Goal: Information Seeking & Learning: Learn about a topic

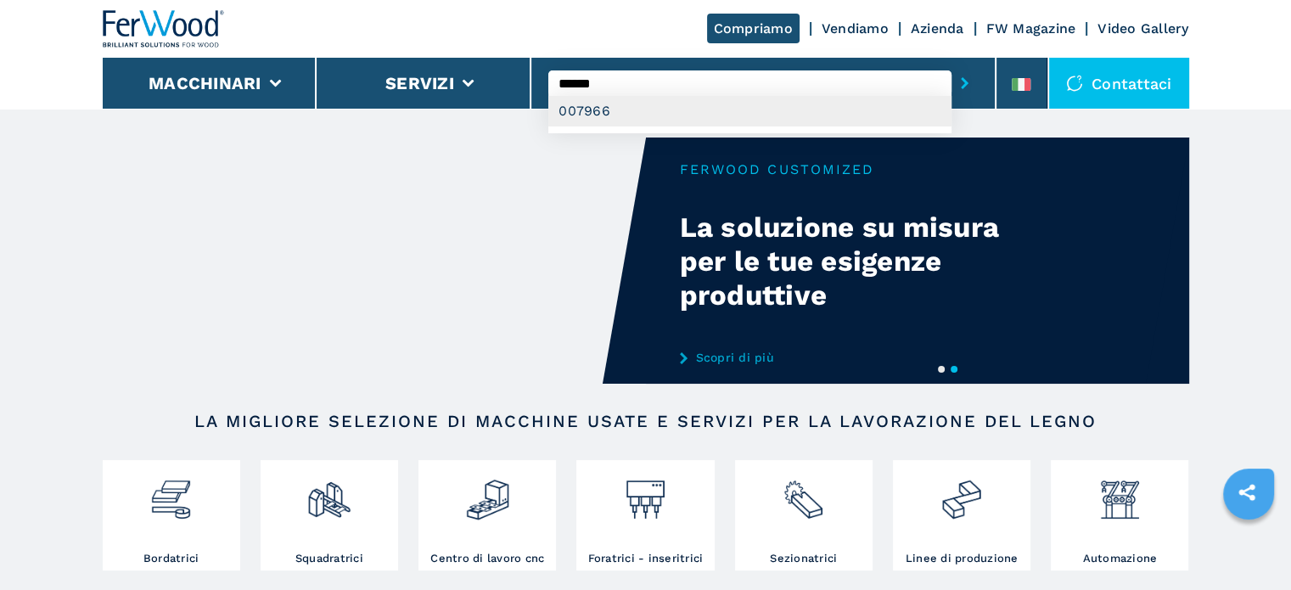
type input "******"
click at [638, 120] on div "007966" at bounding box center [749, 111] width 403 height 31
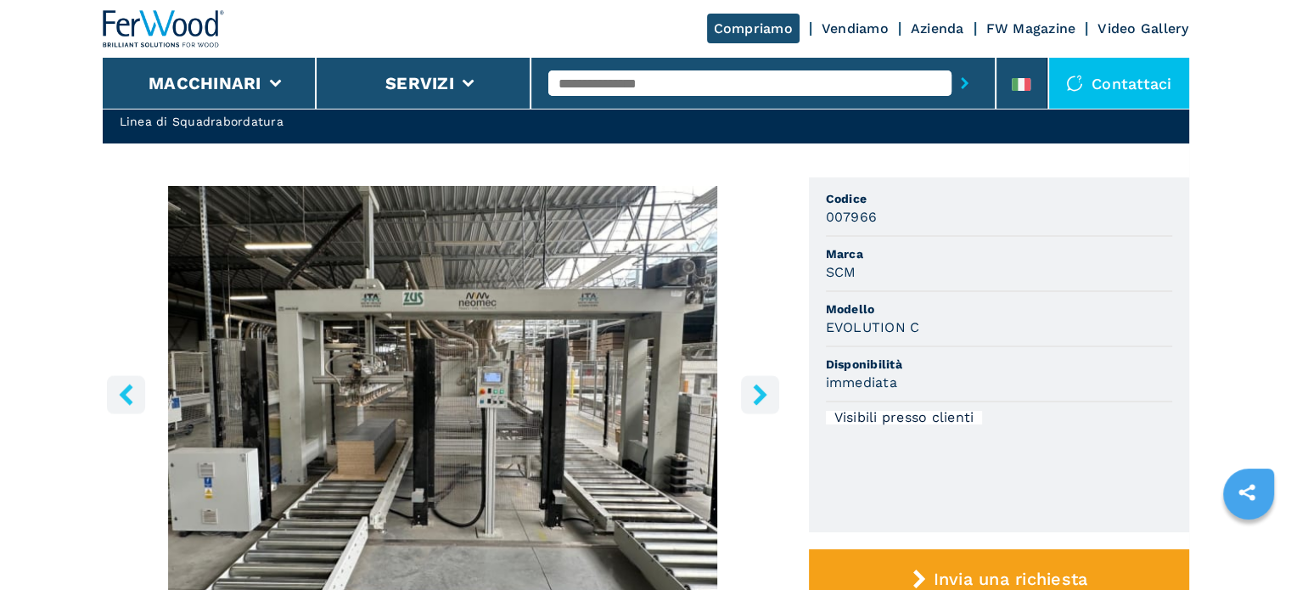
scroll to position [170, 0]
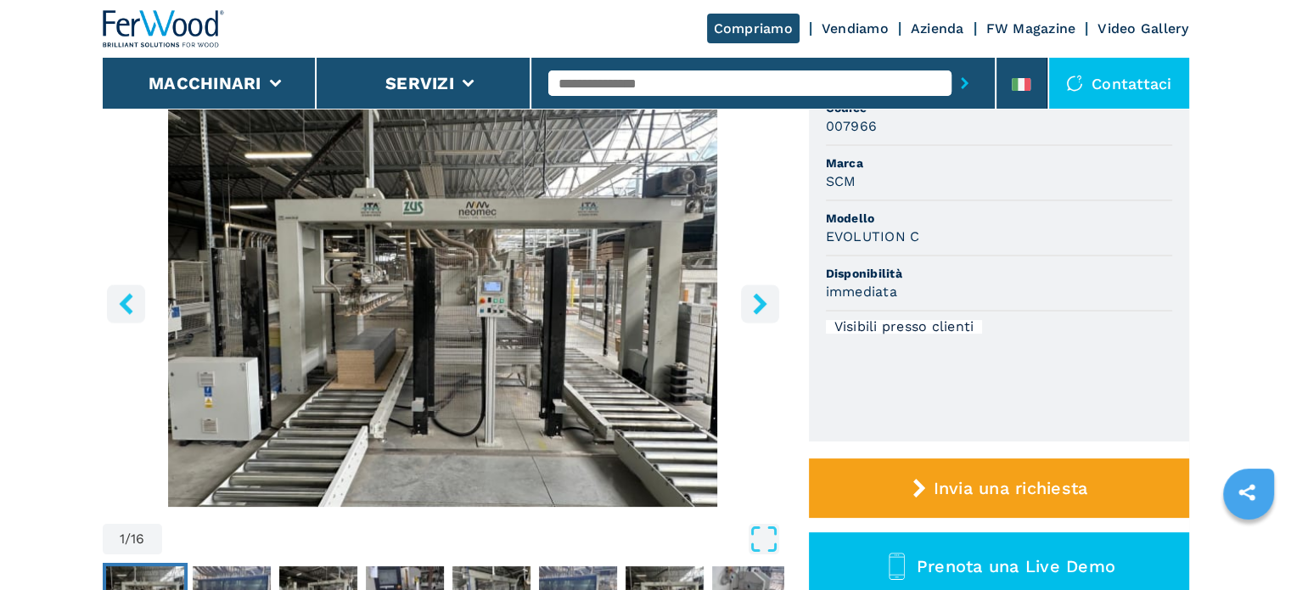
click at [753, 313] on icon "right-button" at bounding box center [760, 303] width 21 height 21
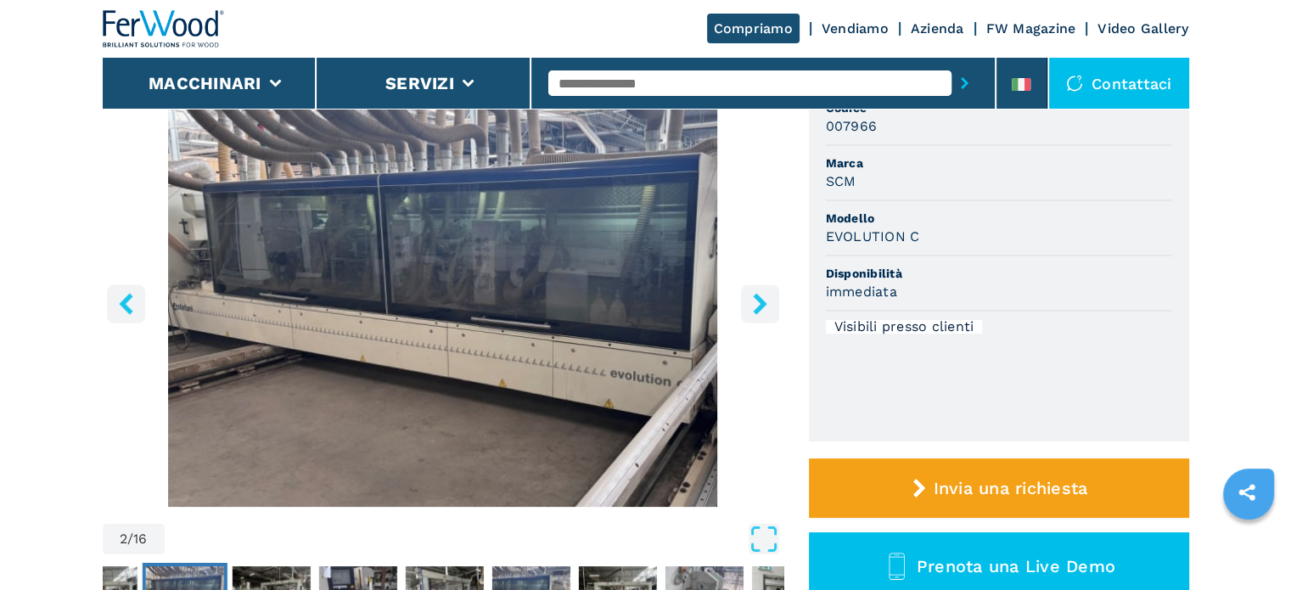
click at [753, 313] on icon "right-button" at bounding box center [760, 303] width 21 height 21
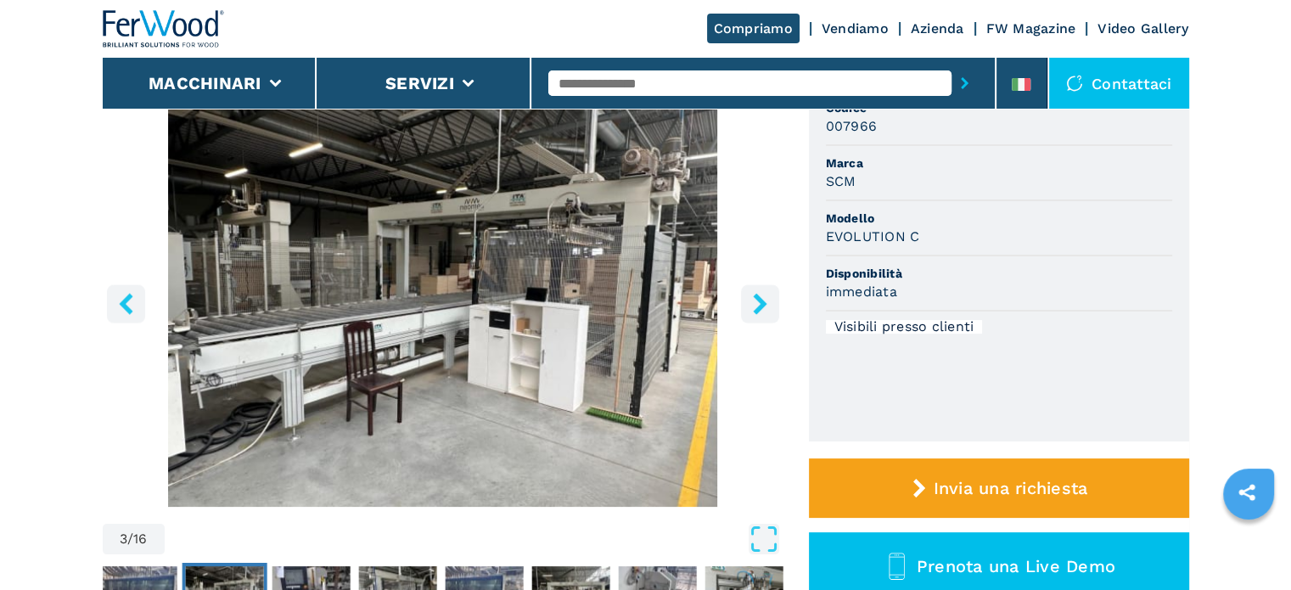
click at [753, 313] on icon "right-button" at bounding box center [760, 303] width 21 height 21
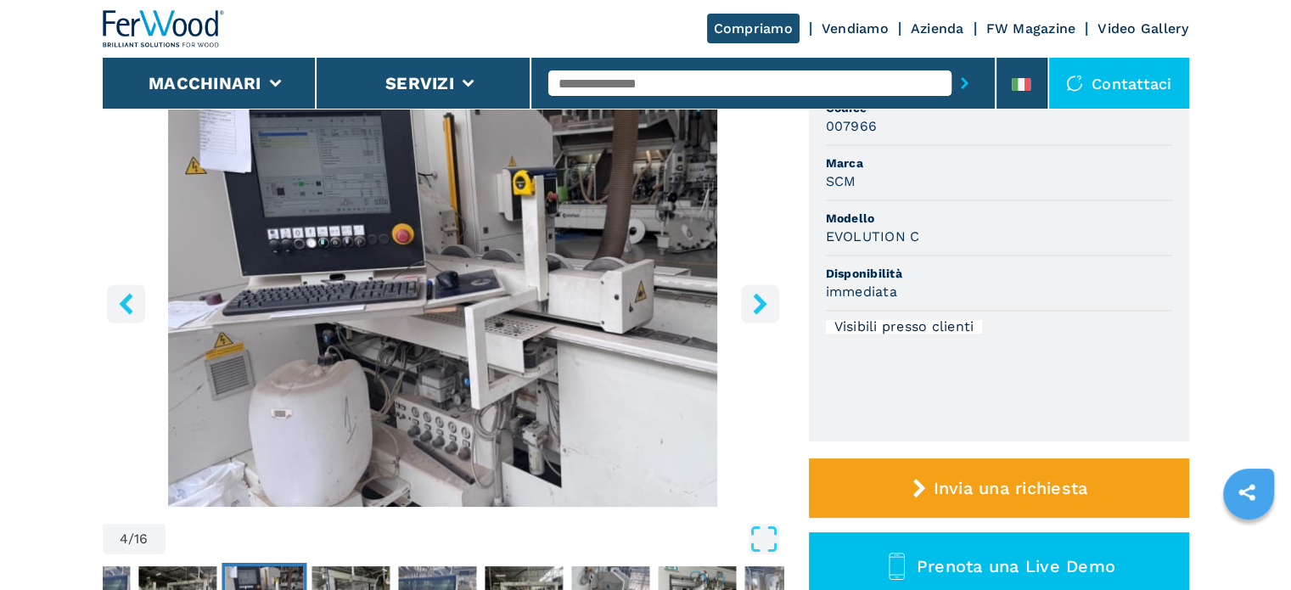
click at [753, 313] on icon "right-button" at bounding box center [760, 303] width 21 height 21
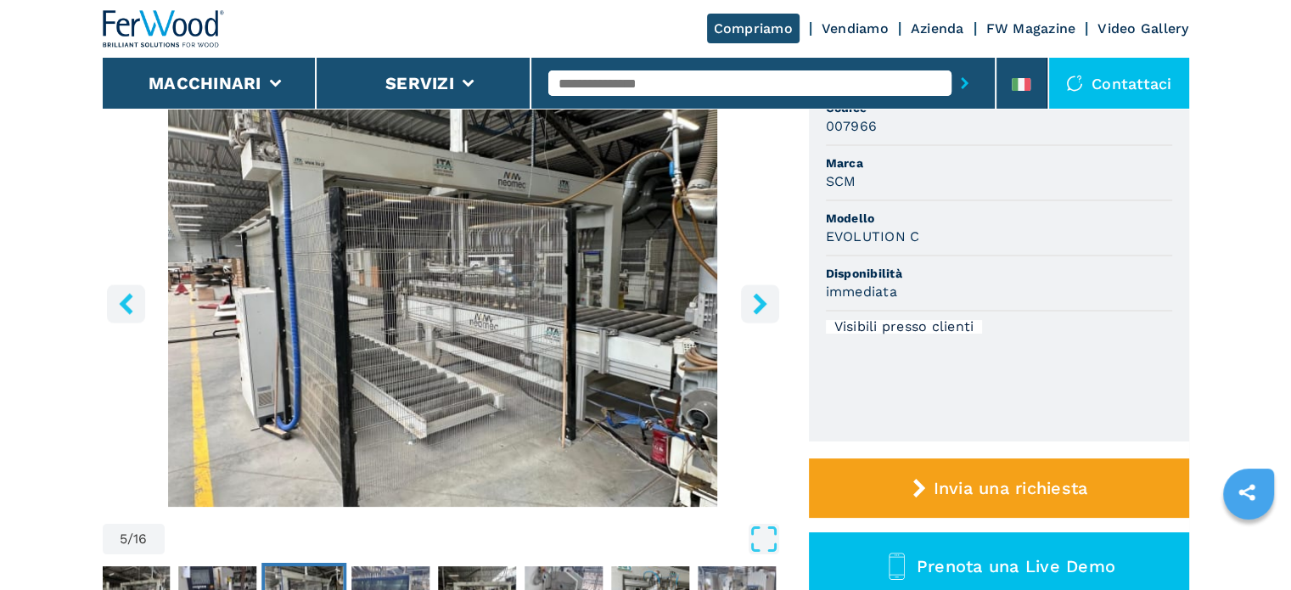
click at [753, 313] on icon "right-button" at bounding box center [760, 303] width 21 height 21
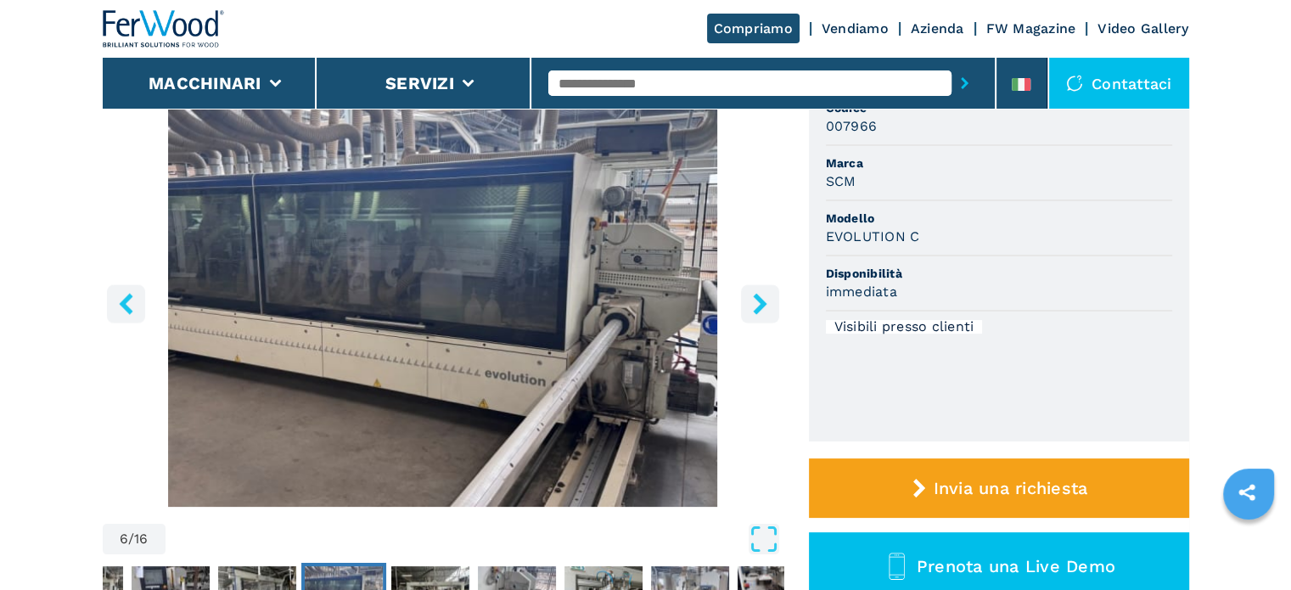
click at [753, 313] on icon "right-button" at bounding box center [760, 303] width 21 height 21
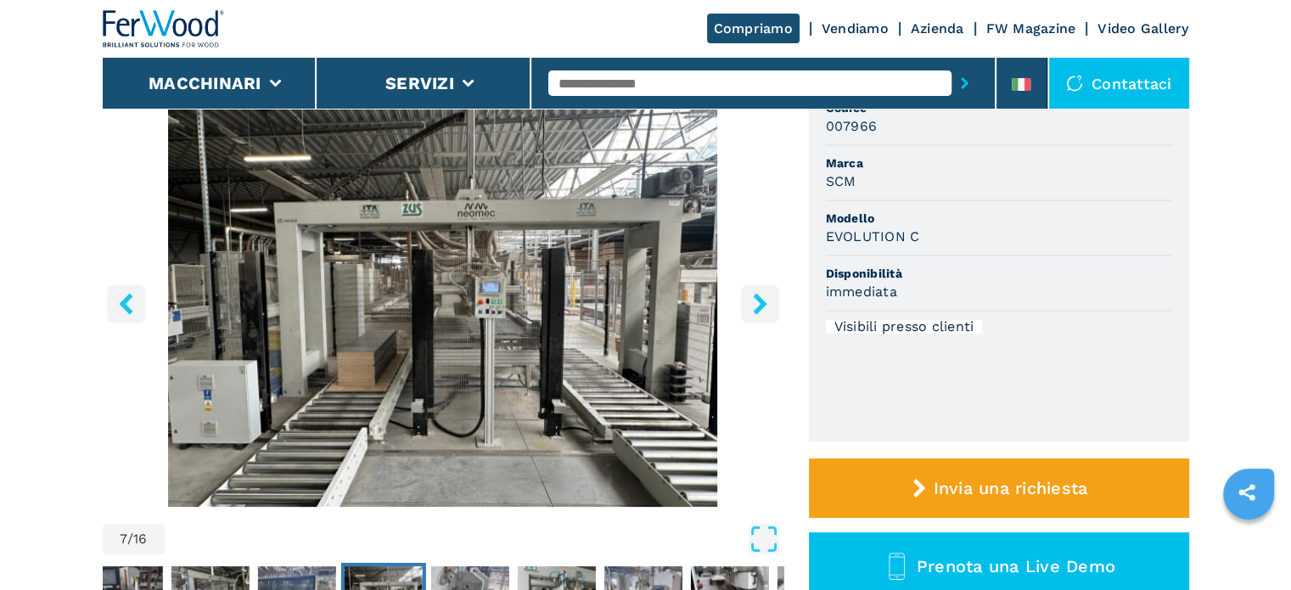
click at [753, 313] on icon "right-button" at bounding box center [760, 303] width 21 height 21
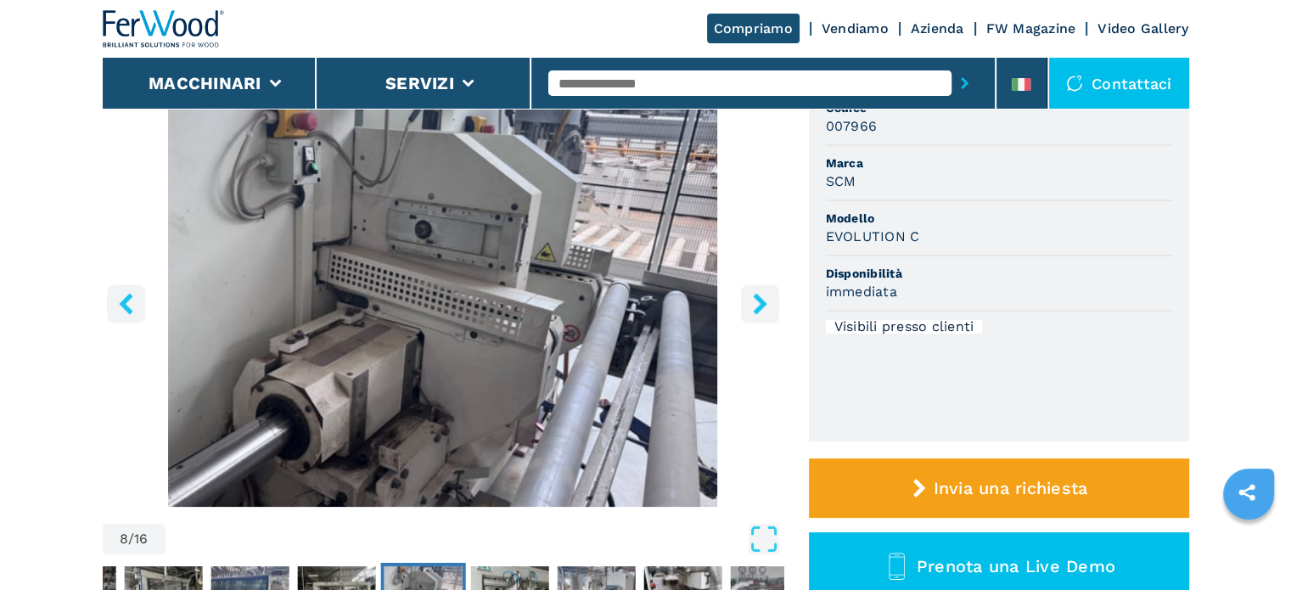
click at [753, 313] on icon "right-button" at bounding box center [760, 303] width 21 height 21
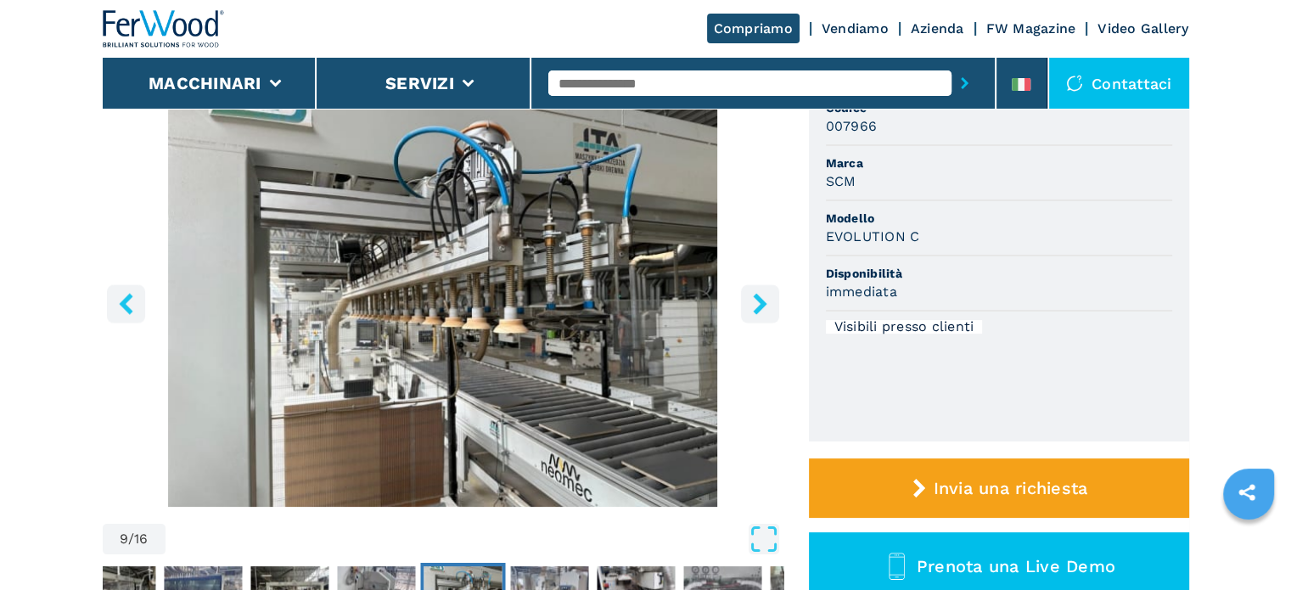
click at [753, 313] on icon "right-button" at bounding box center [760, 303] width 21 height 21
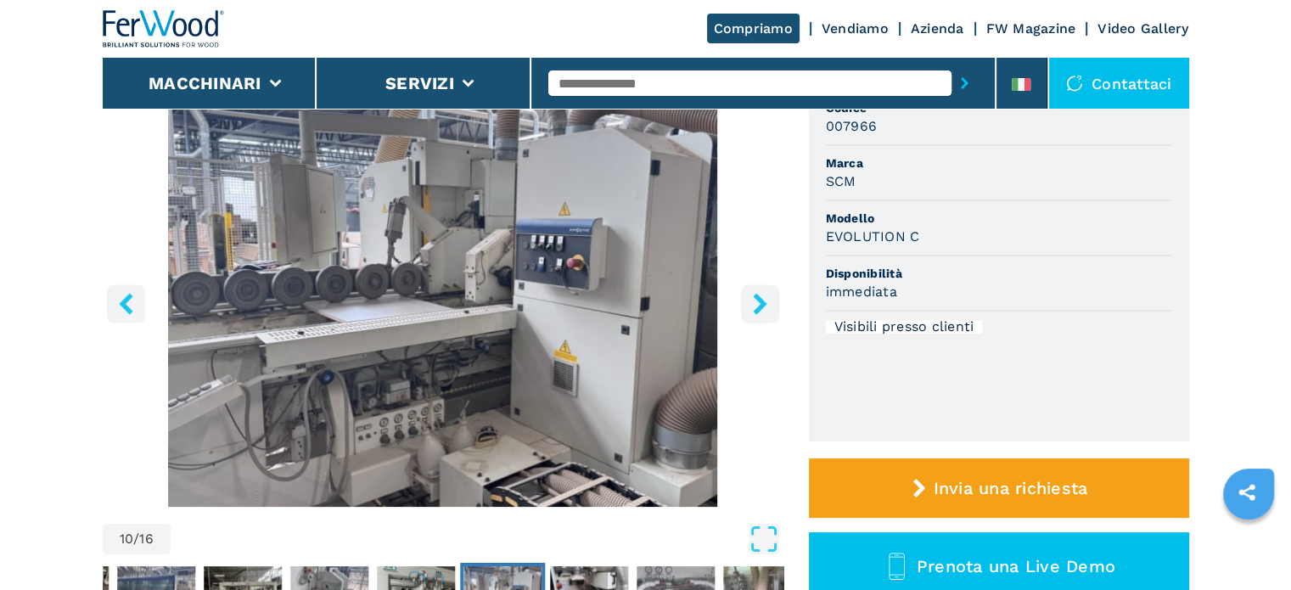
click at [753, 313] on icon "right-button" at bounding box center [760, 303] width 21 height 21
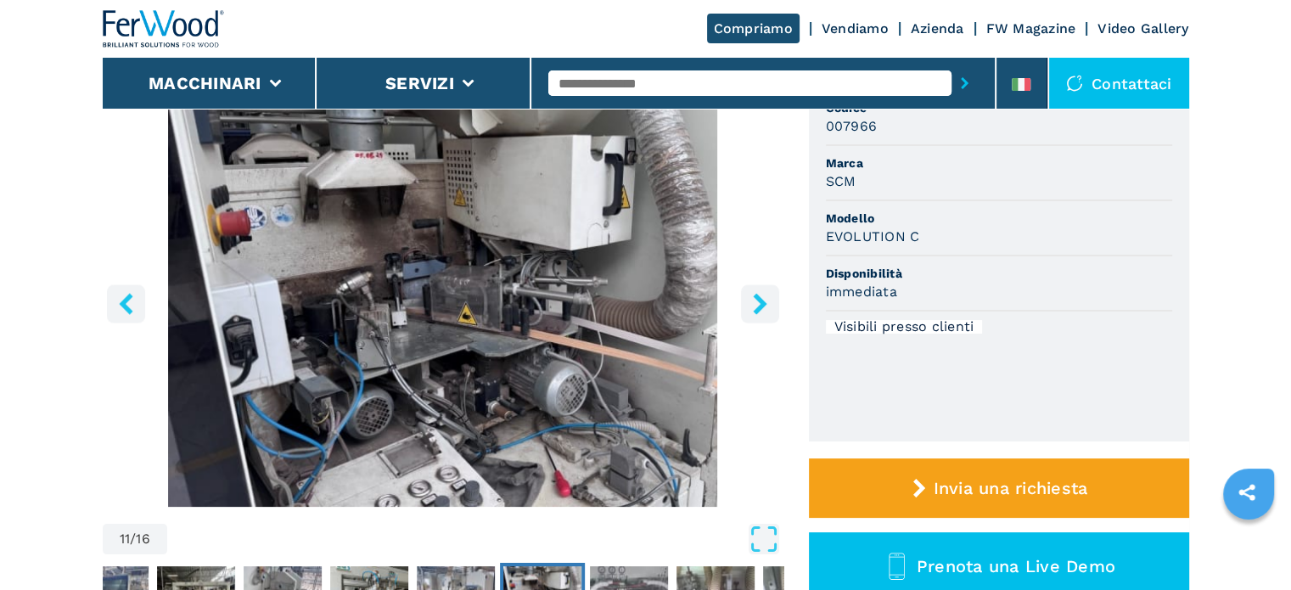
click at [753, 313] on icon "right-button" at bounding box center [760, 303] width 21 height 21
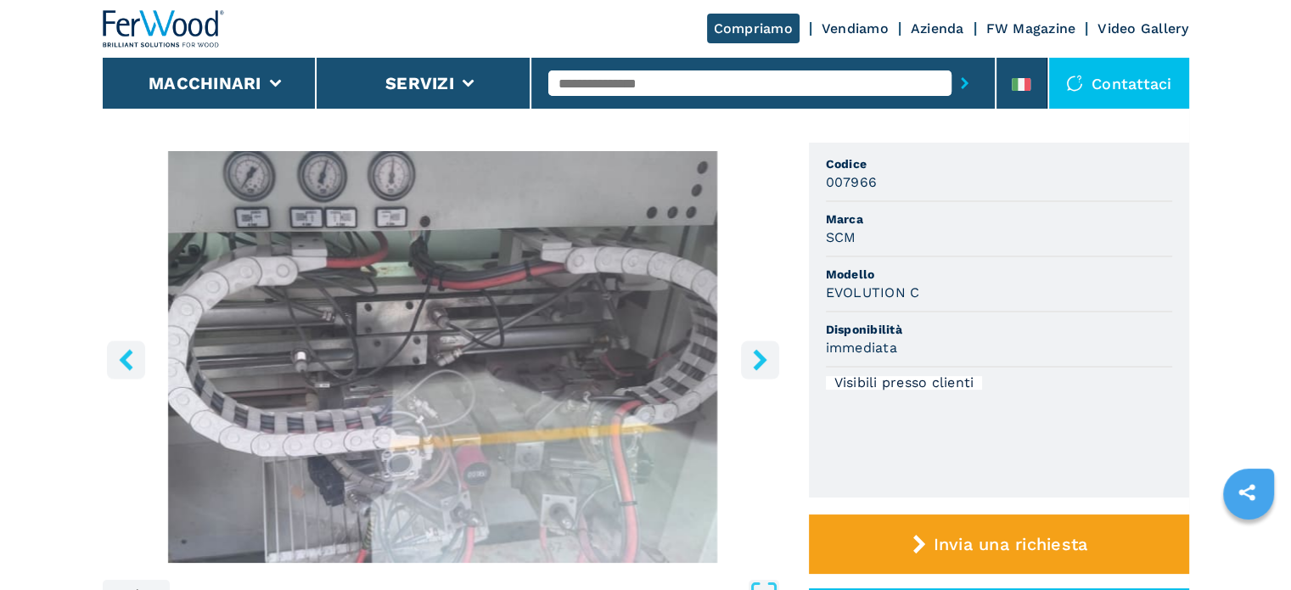
scroll to position [85, 0]
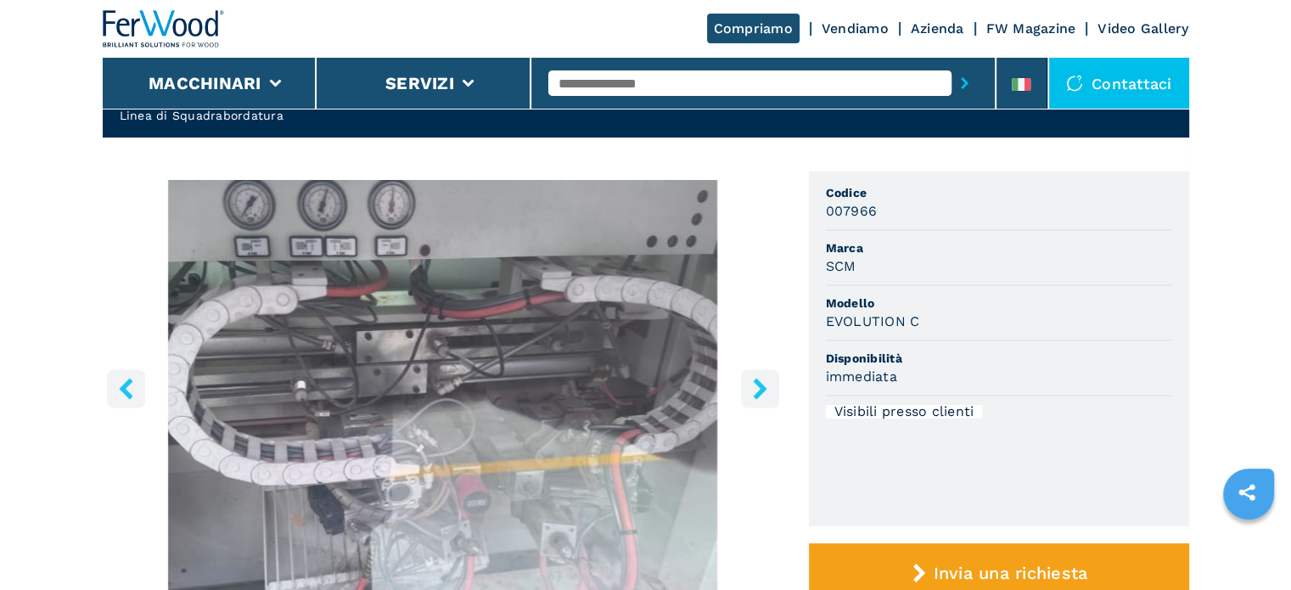
click at [759, 386] on icon "right-button" at bounding box center [760, 388] width 14 height 21
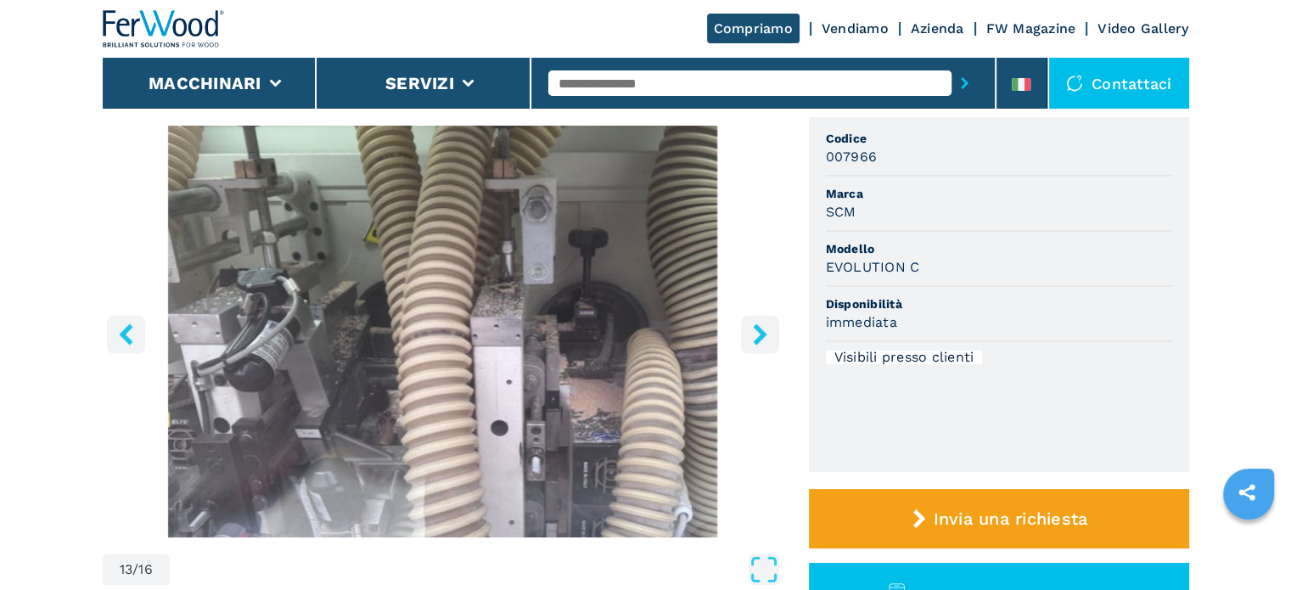
scroll to position [170, 0]
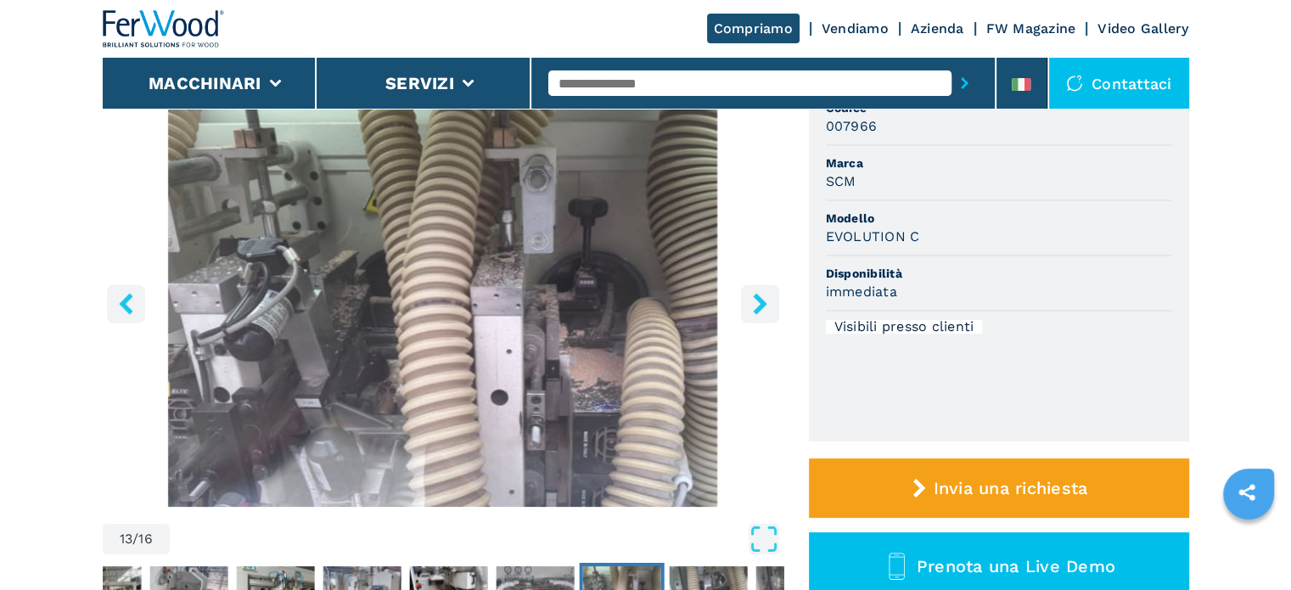
click at [767, 299] on icon "right-button" at bounding box center [760, 303] width 21 height 21
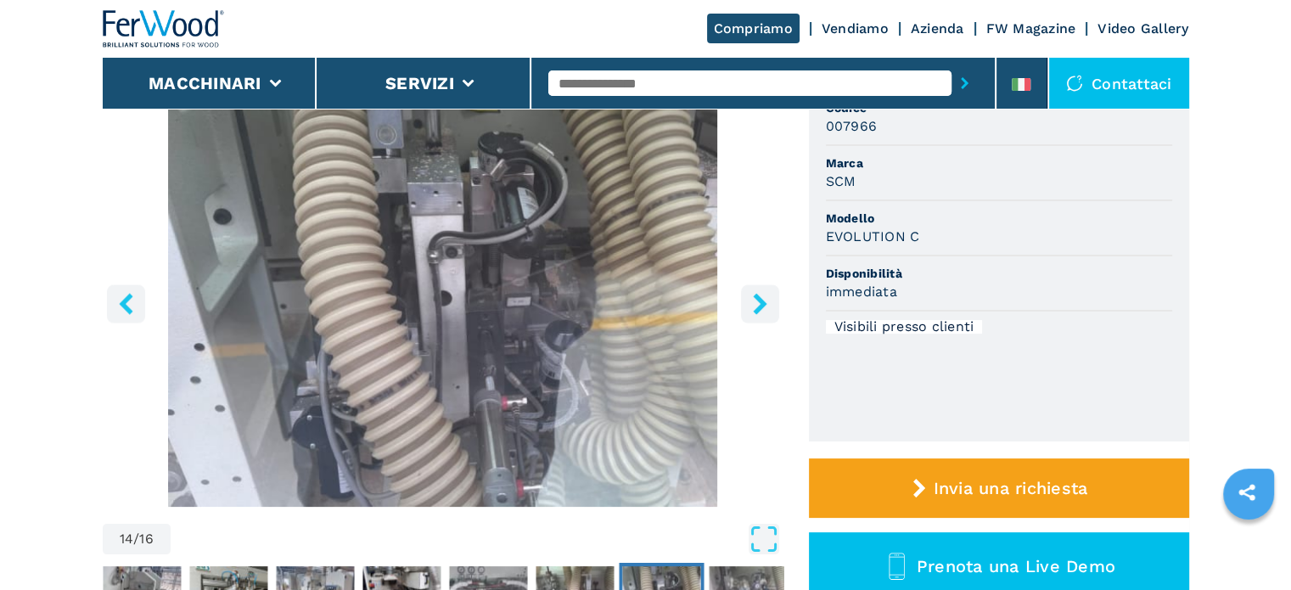
click at [767, 299] on icon "right-button" at bounding box center [760, 303] width 21 height 21
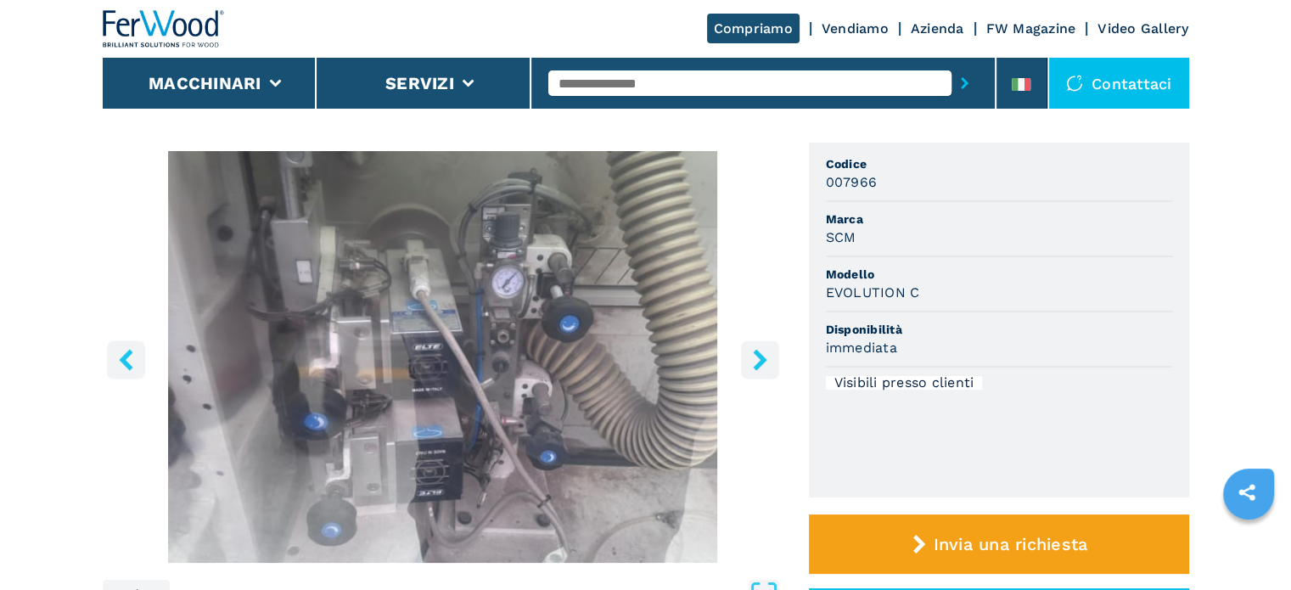
scroll to position [85, 0]
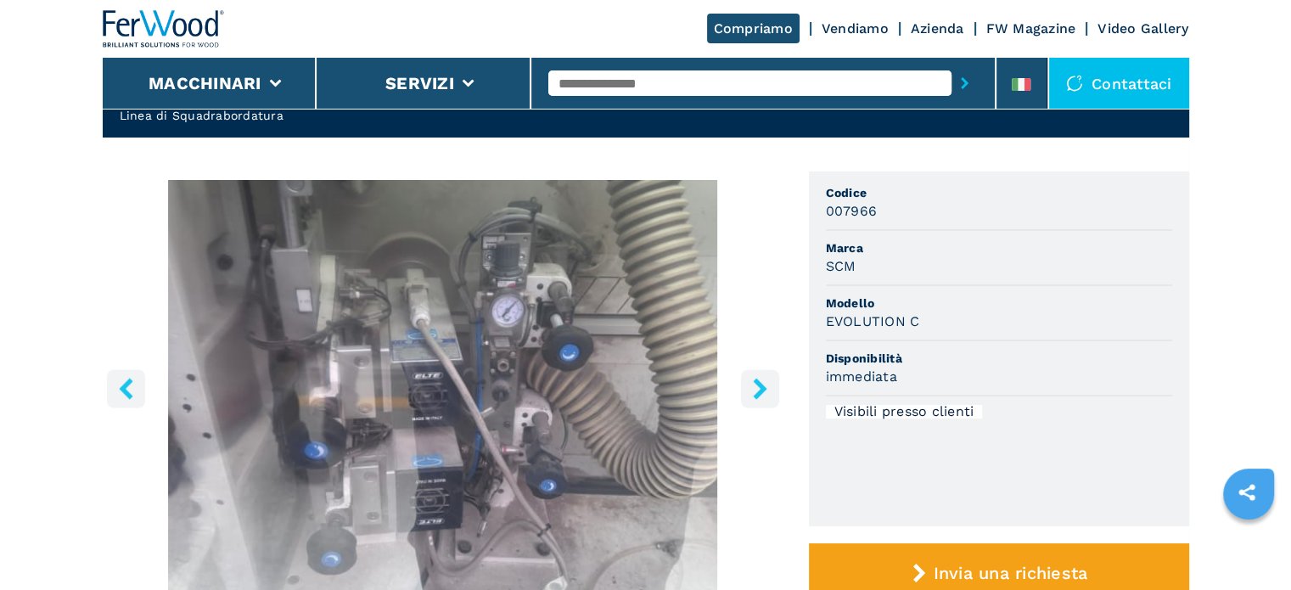
click at [762, 396] on icon "right-button" at bounding box center [760, 388] width 21 height 21
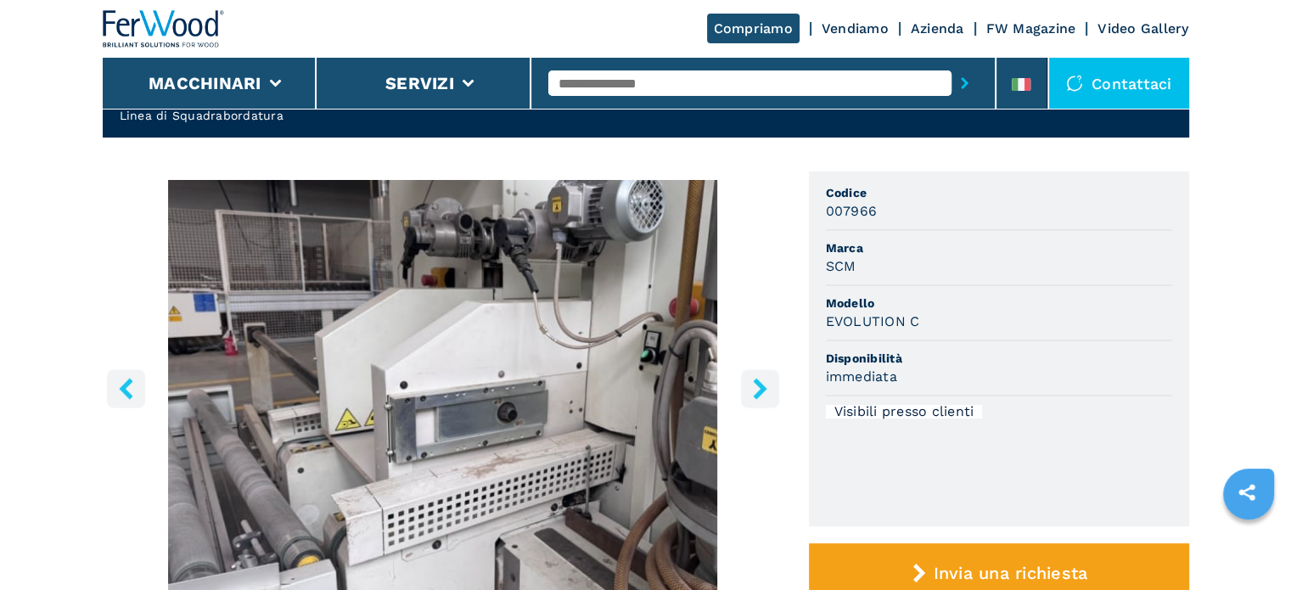
drag, startPoint x: 756, startPoint y: 407, endPoint x: 771, endPoint y: 373, distance: 37.2
click at [756, 407] on button "right-button" at bounding box center [760, 388] width 38 height 38
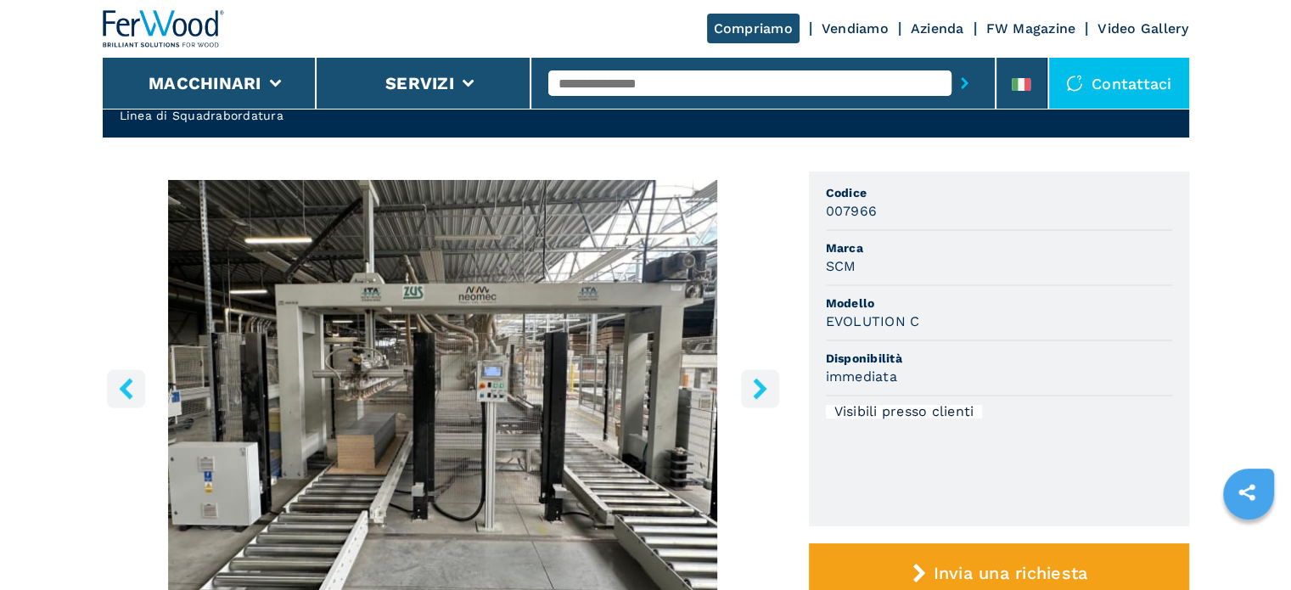
click at [761, 380] on icon "right-button" at bounding box center [760, 388] width 21 height 21
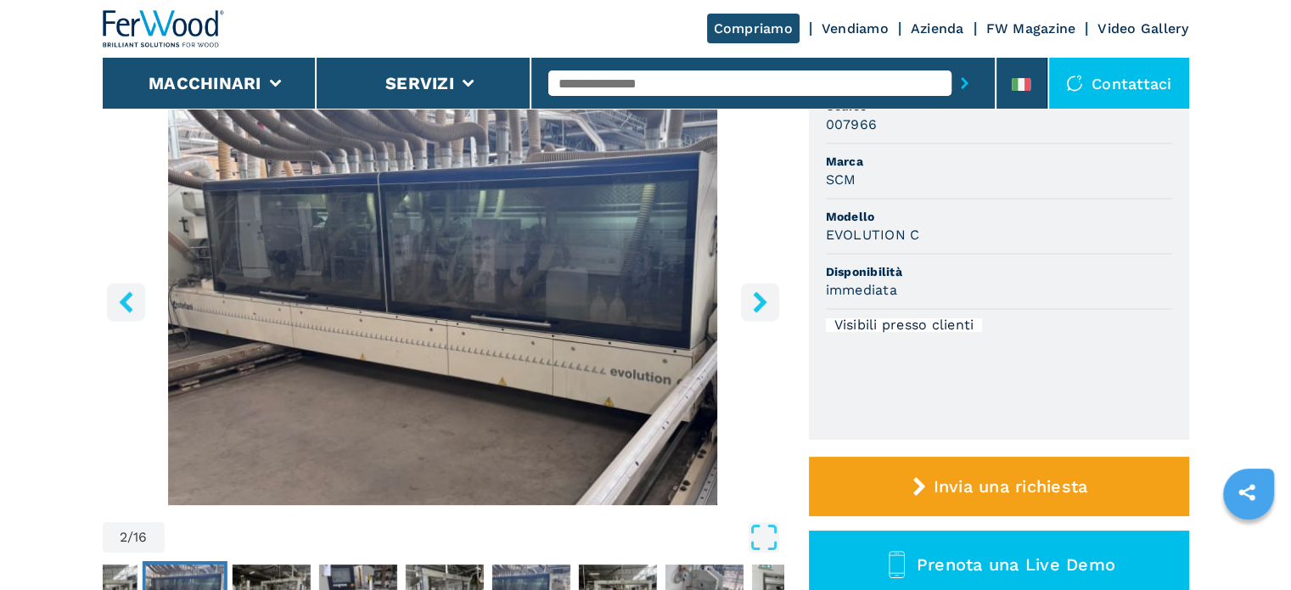
scroll to position [170, 0]
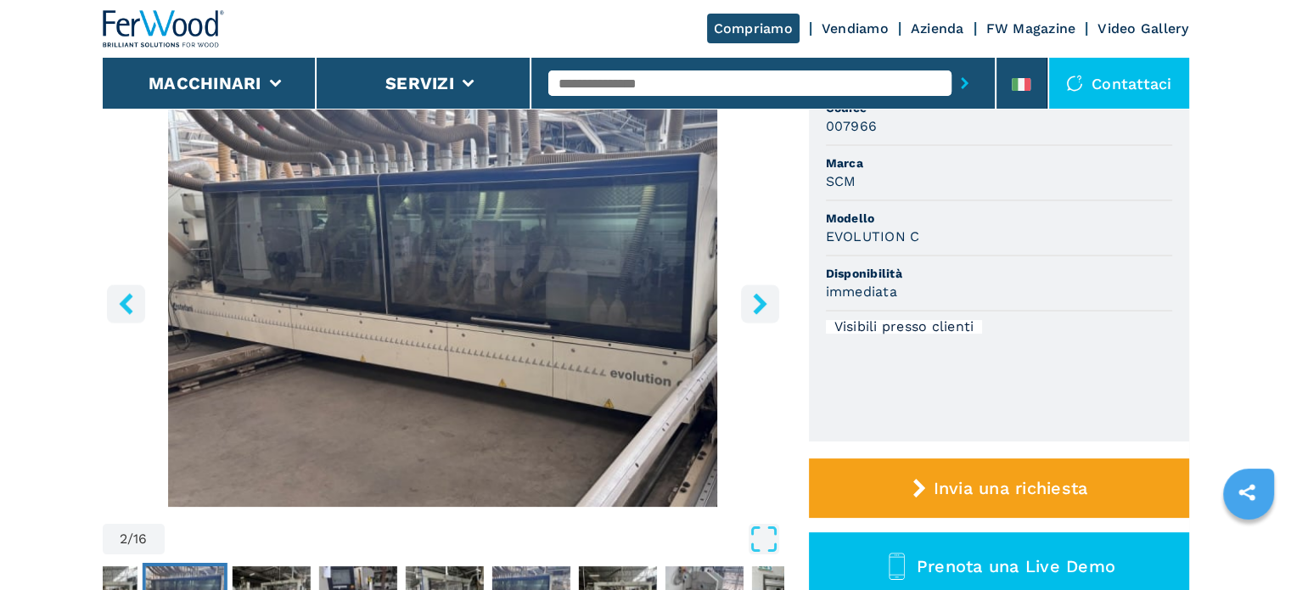
click at [121, 308] on icon "left-button" at bounding box center [125, 303] width 21 height 21
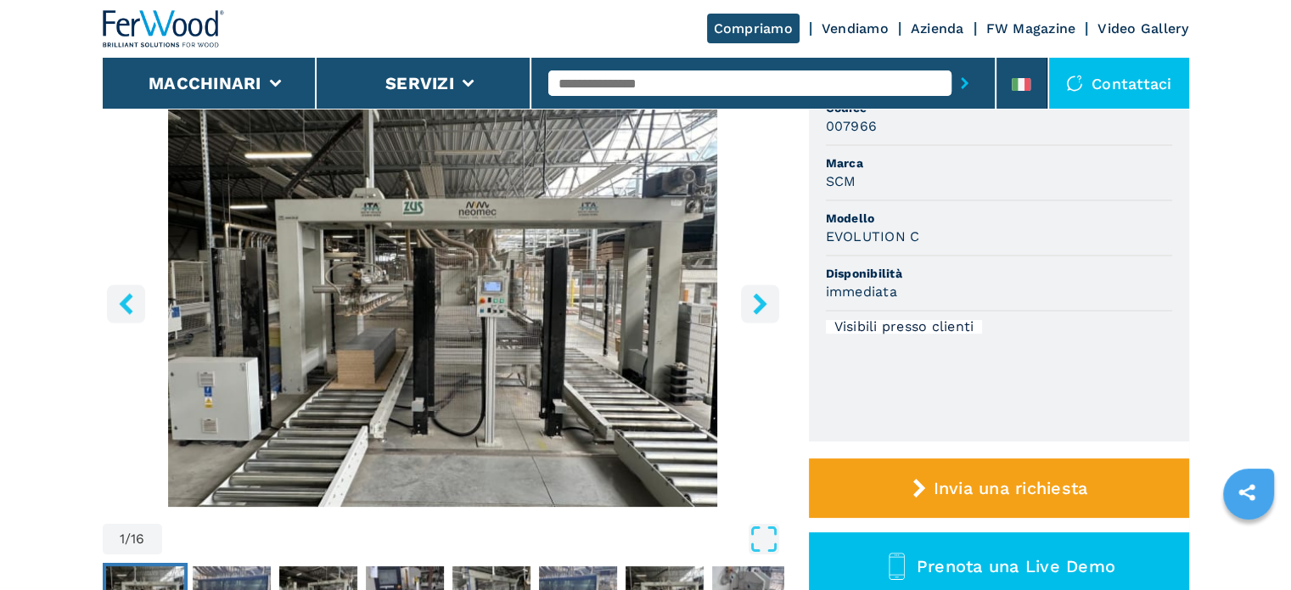
click at [121, 308] on icon "left-button" at bounding box center [125, 303] width 21 height 21
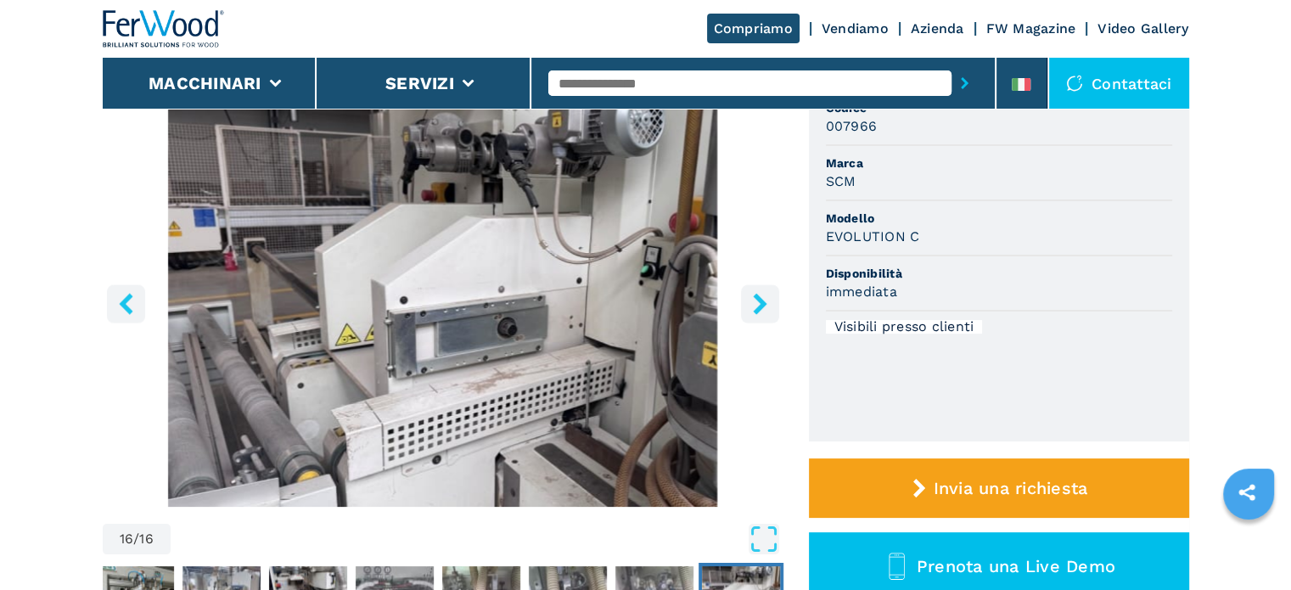
click at [768, 293] on icon "right-button" at bounding box center [760, 303] width 21 height 21
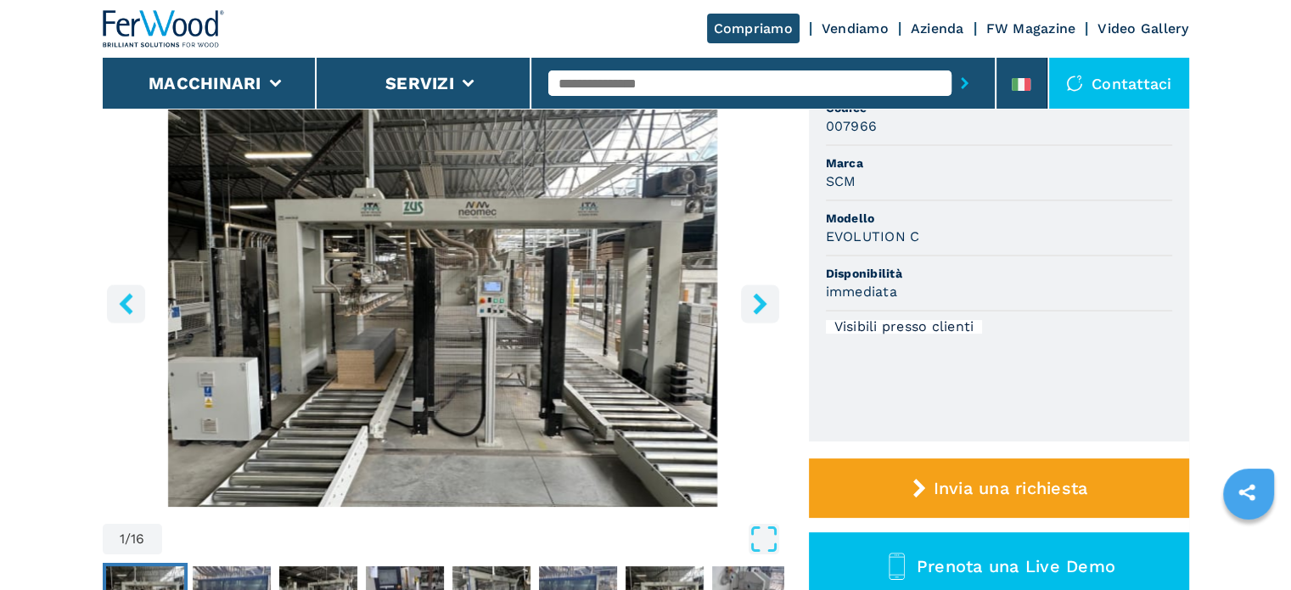
click at [766, 305] on icon "right-button" at bounding box center [760, 303] width 21 height 21
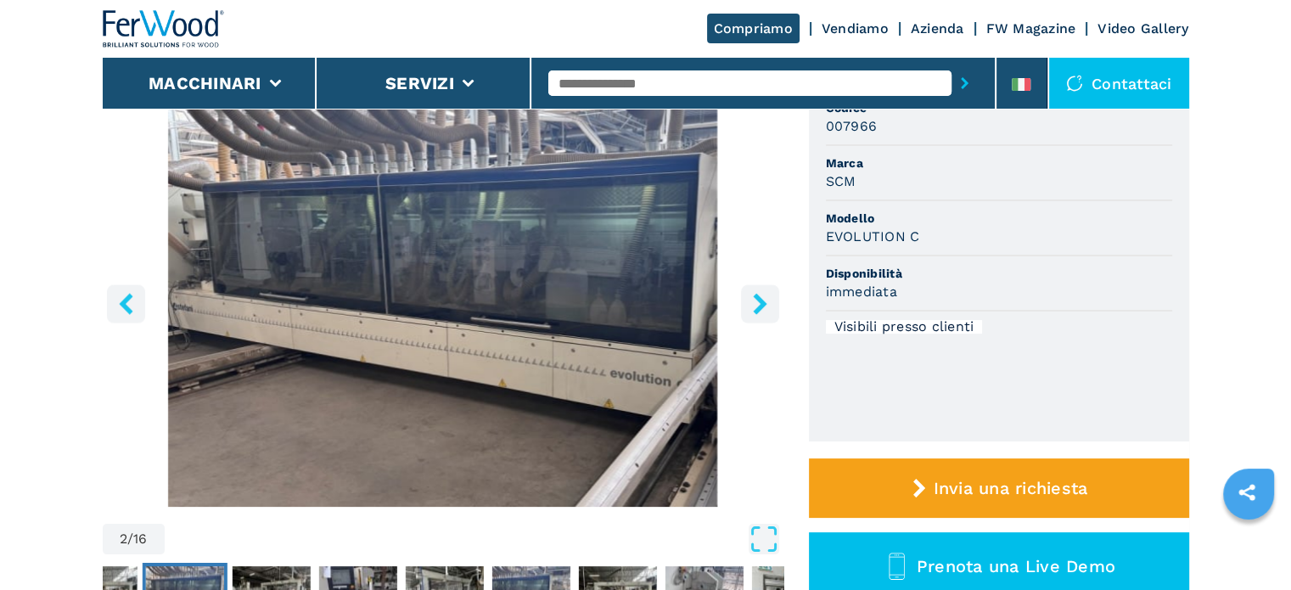
click at [766, 305] on icon "right-button" at bounding box center [760, 303] width 21 height 21
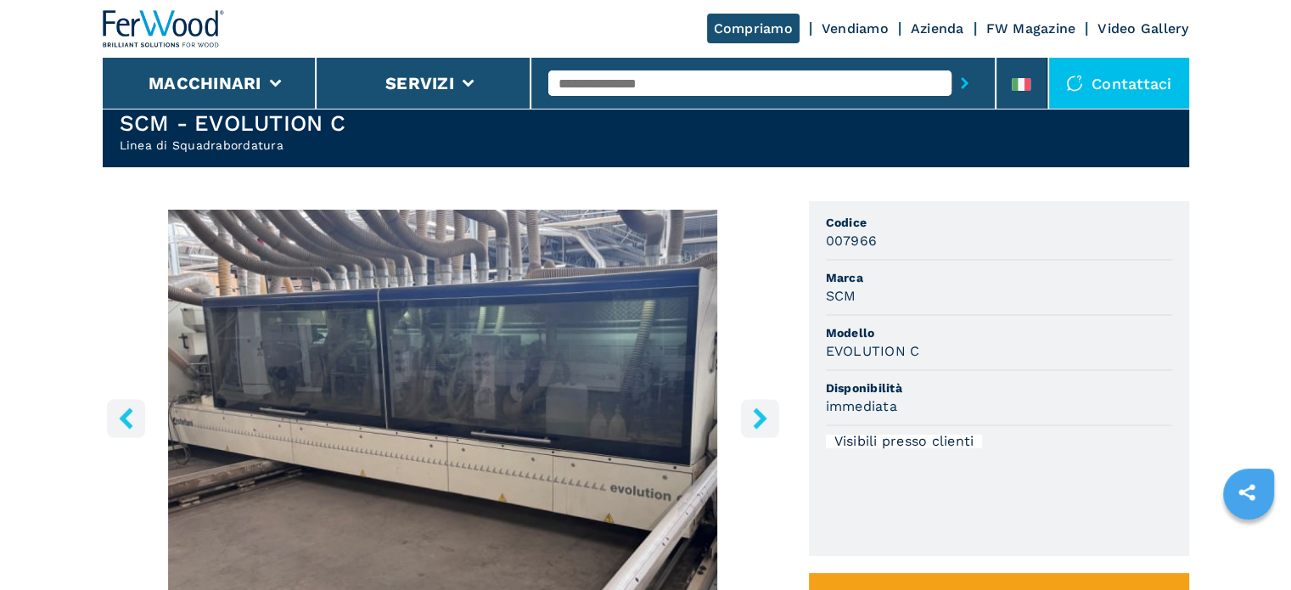
scroll to position [85, 0]
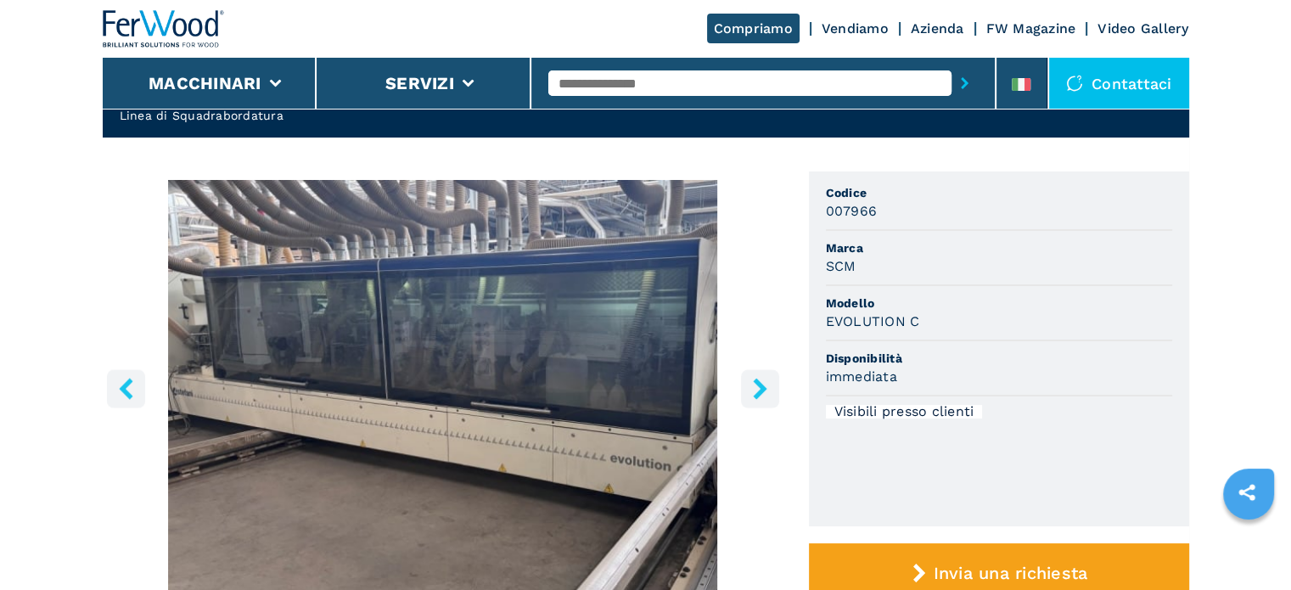
click at [751, 366] on img "Go to Slide 2" at bounding box center [443, 386] width 681 height 412
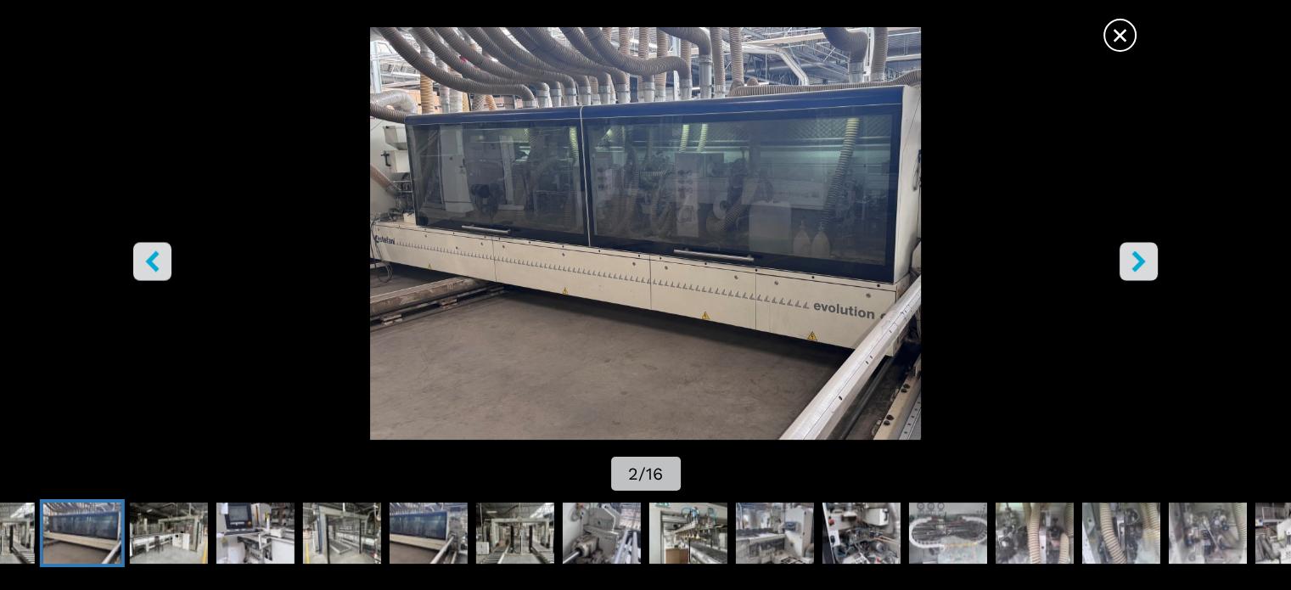
click at [755, 397] on div "× 2 / 16" at bounding box center [645, 261] width 1291 height 469
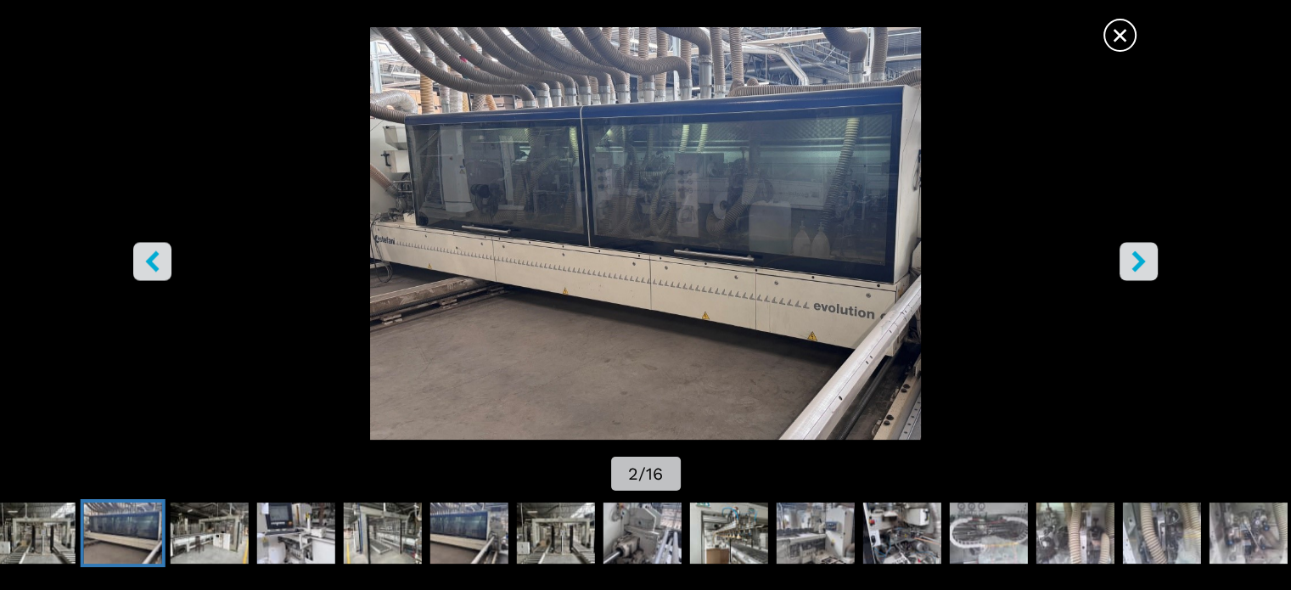
click at [1129, 269] on icon "right-button" at bounding box center [1138, 260] width 21 height 21
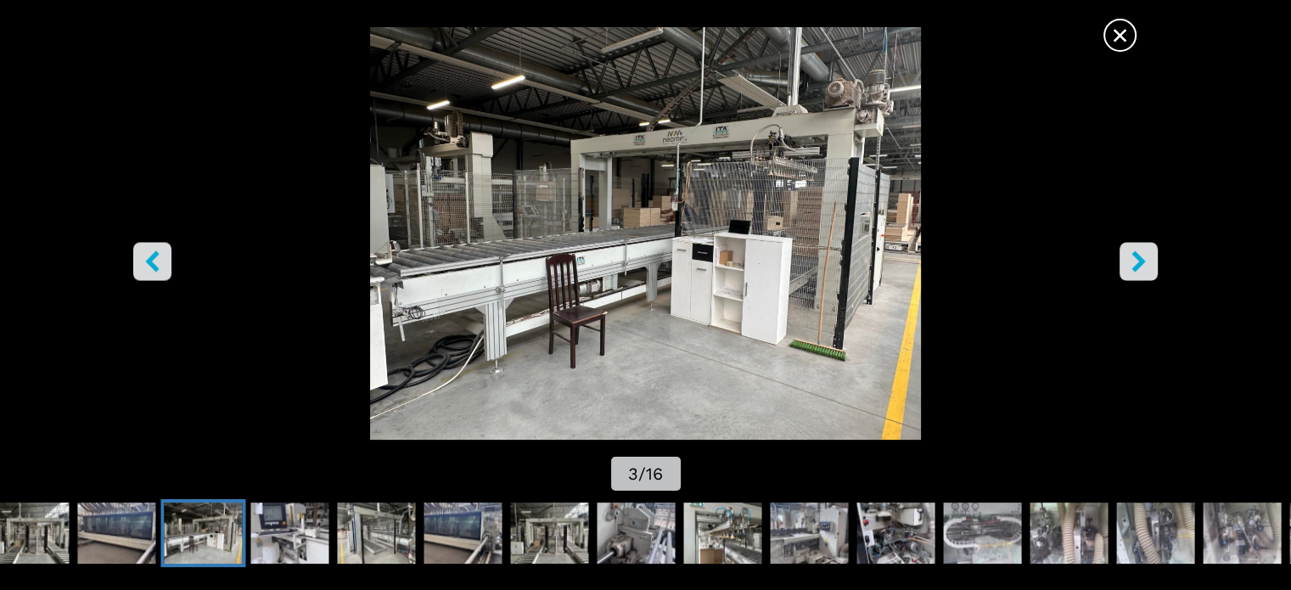
click at [1129, 269] on icon "right-button" at bounding box center [1138, 260] width 21 height 21
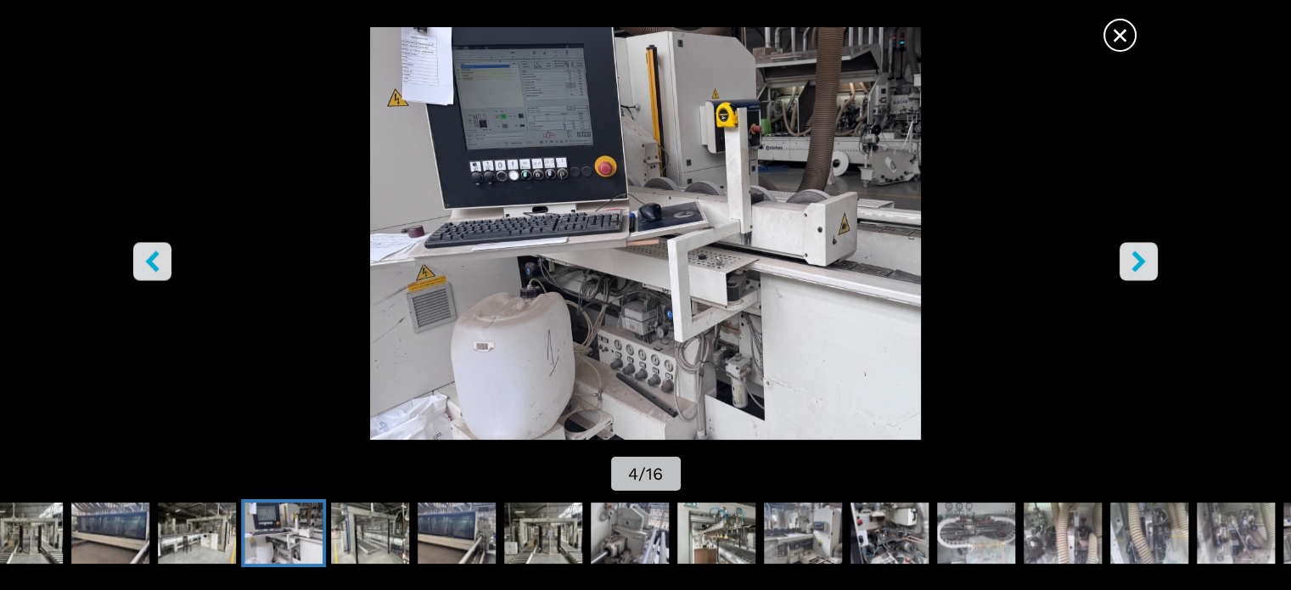
click at [1129, 269] on icon "right-button" at bounding box center [1138, 260] width 21 height 21
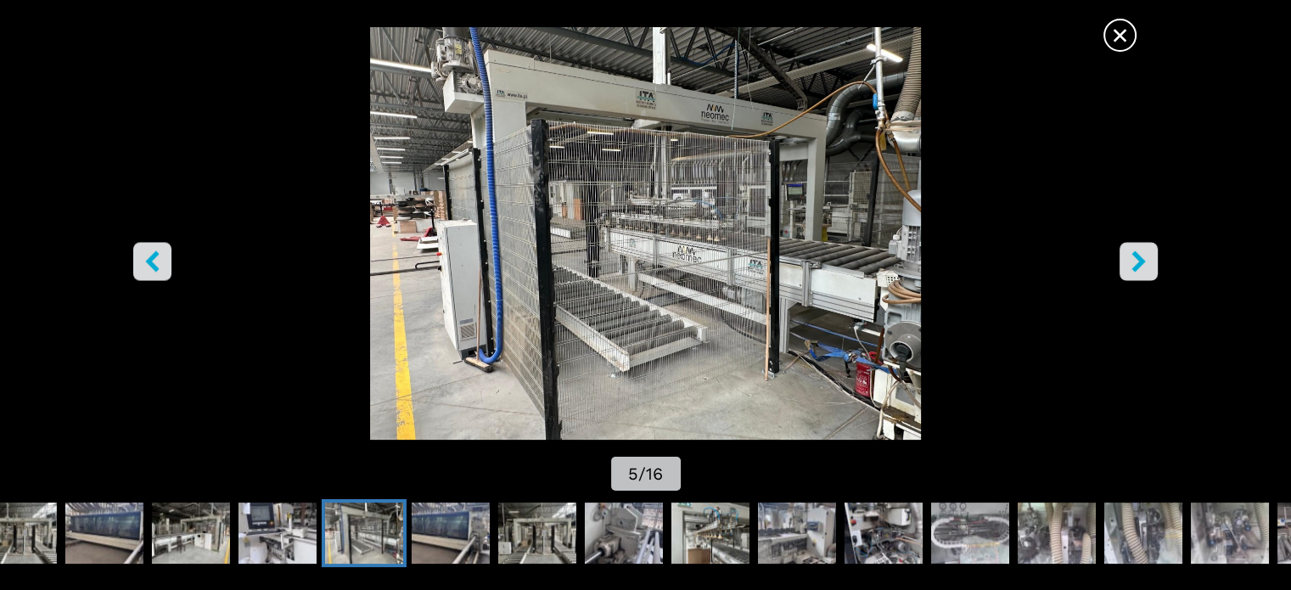
click at [1129, 269] on icon "right-button" at bounding box center [1138, 260] width 21 height 21
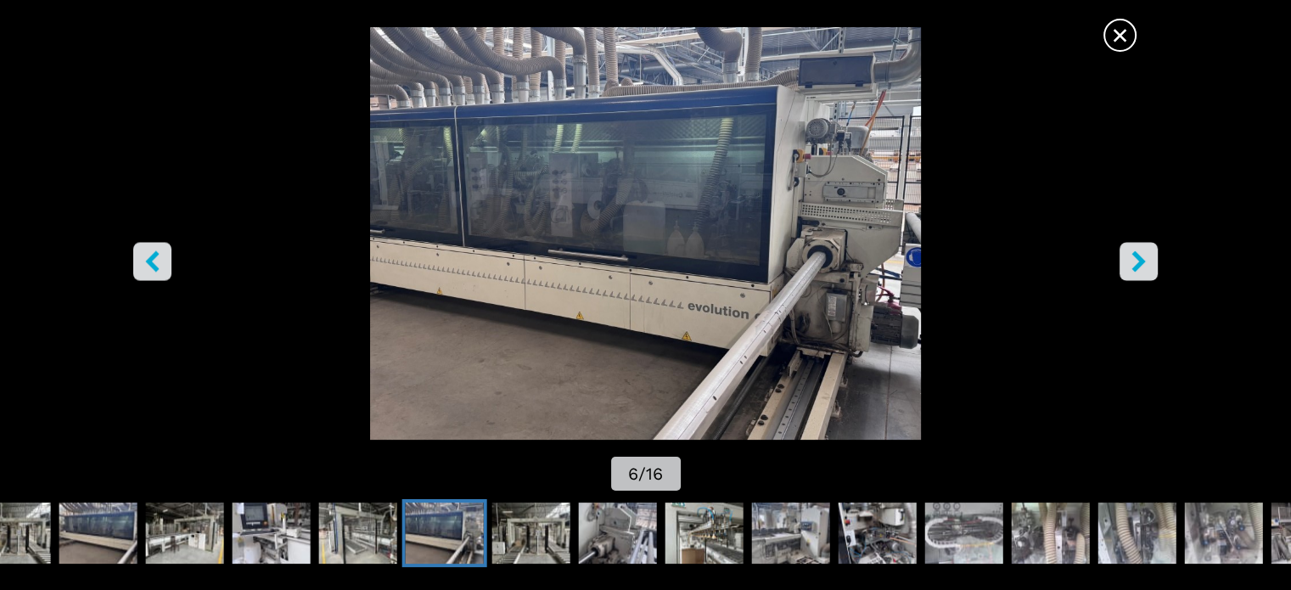
click at [1129, 269] on icon "right-button" at bounding box center [1138, 260] width 21 height 21
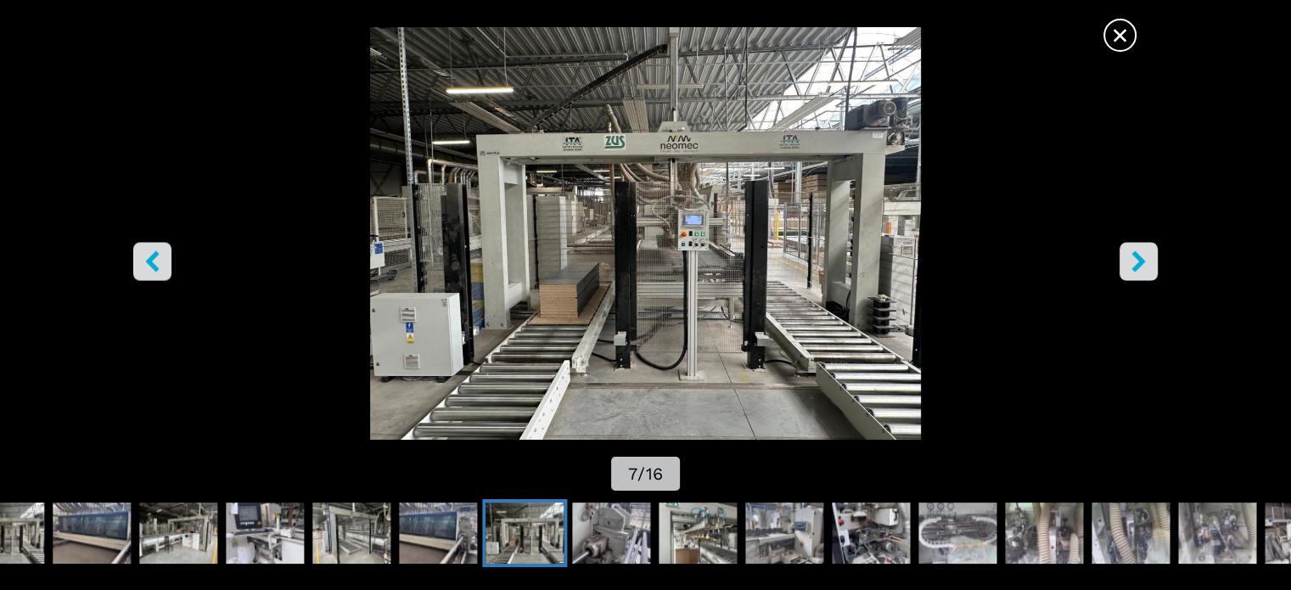
click at [1129, 269] on icon "right-button" at bounding box center [1138, 260] width 21 height 21
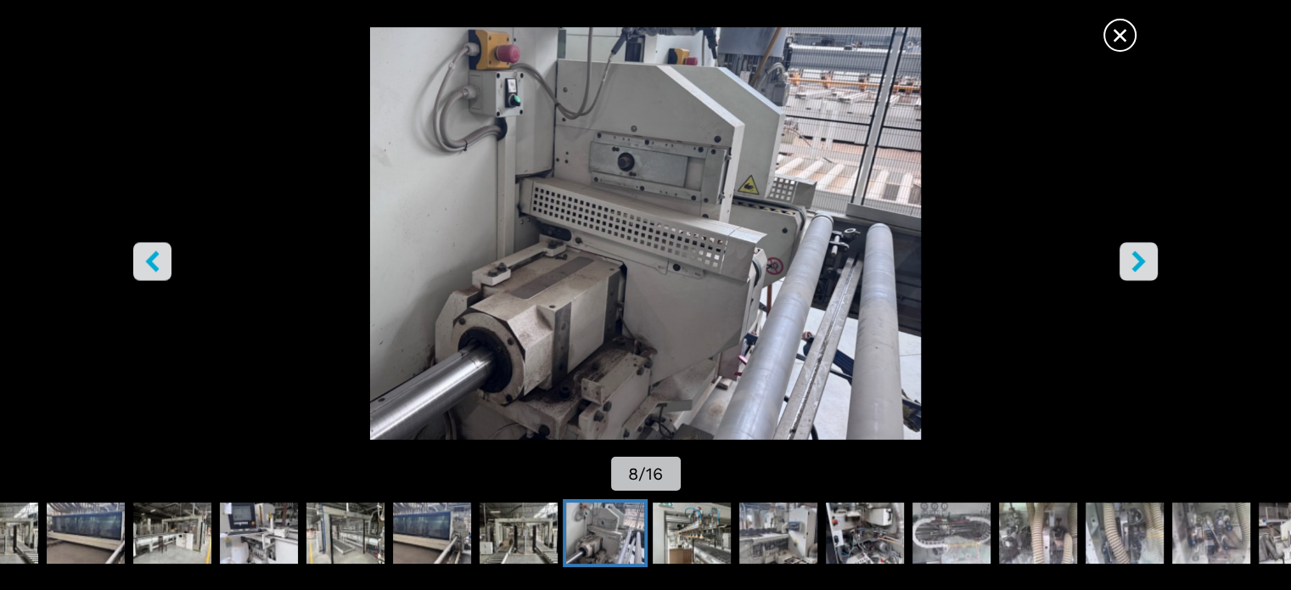
click at [1129, 269] on icon "right-button" at bounding box center [1138, 260] width 21 height 21
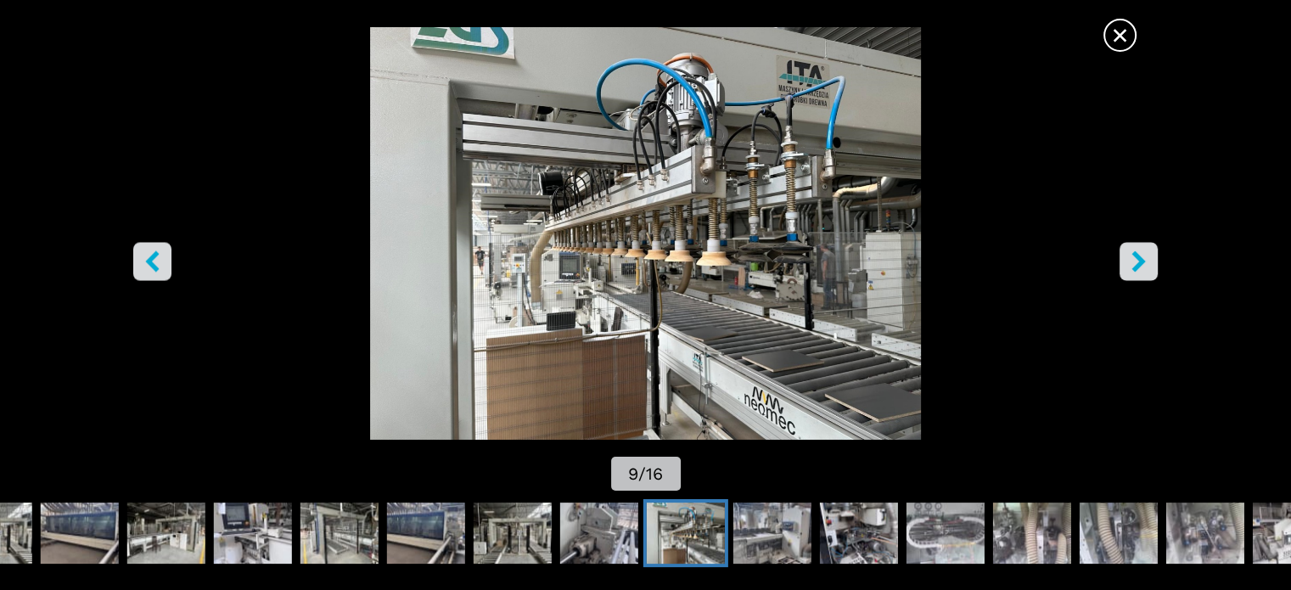
click at [1129, 269] on icon "right-button" at bounding box center [1138, 260] width 21 height 21
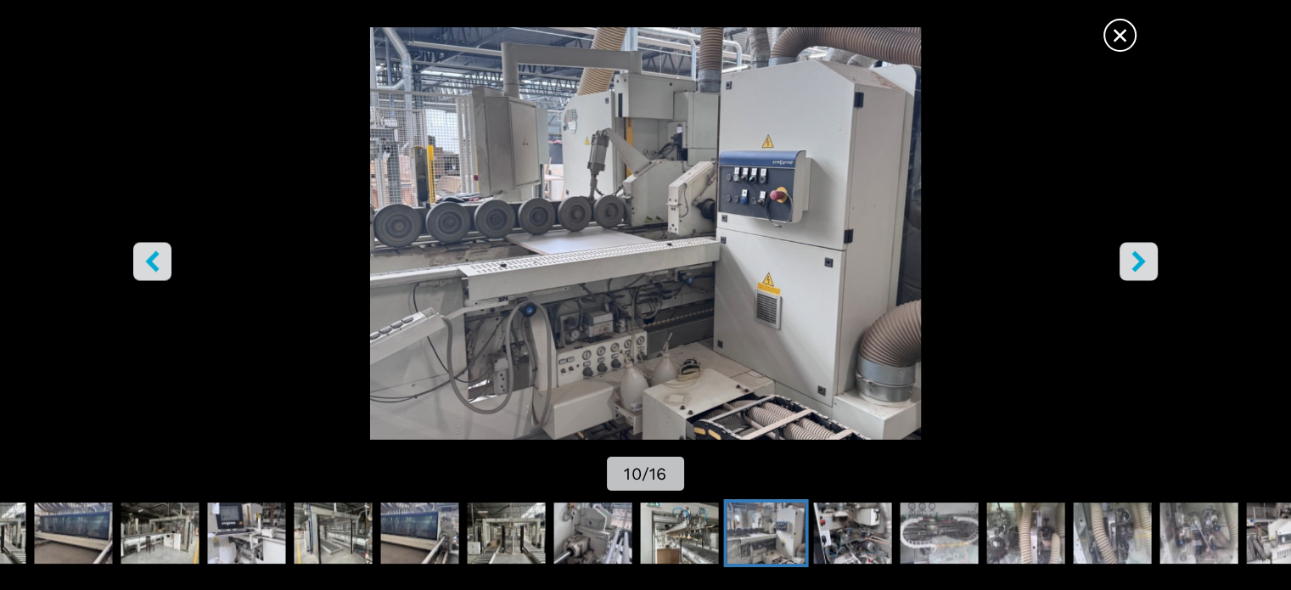
click at [1129, 269] on icon "right-button" at bounding box center [1138, 260] width 21 height 21
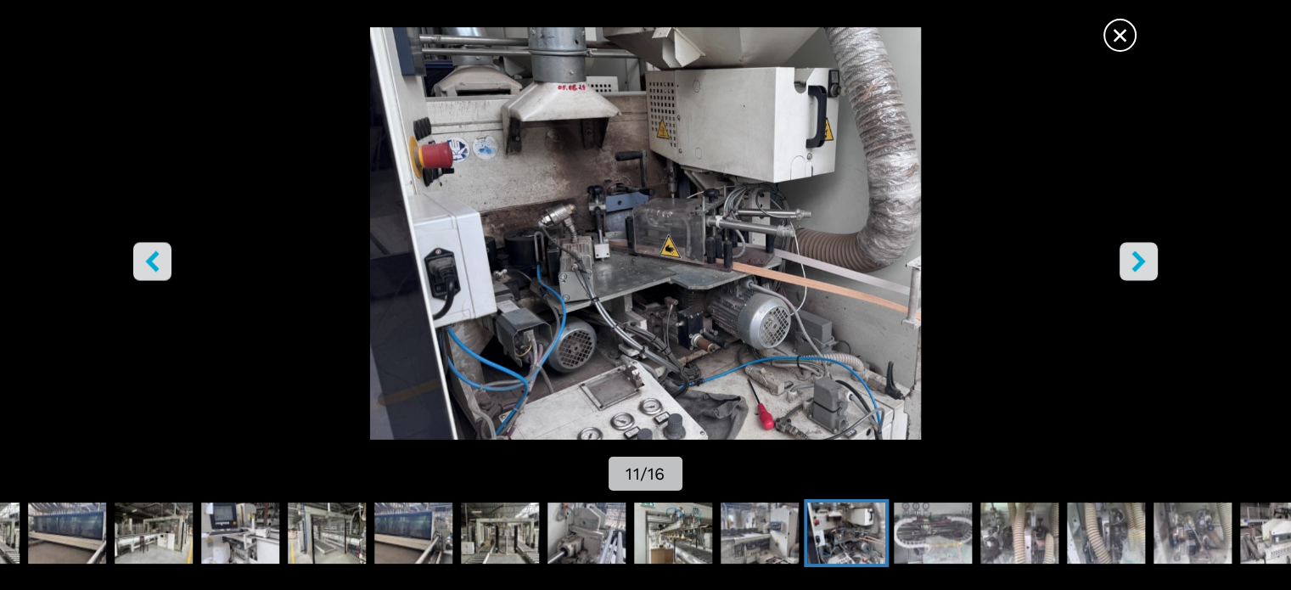
click at [1129, 269] on icon "right-button" at bounding box center [1138, 260] width 21 height 21
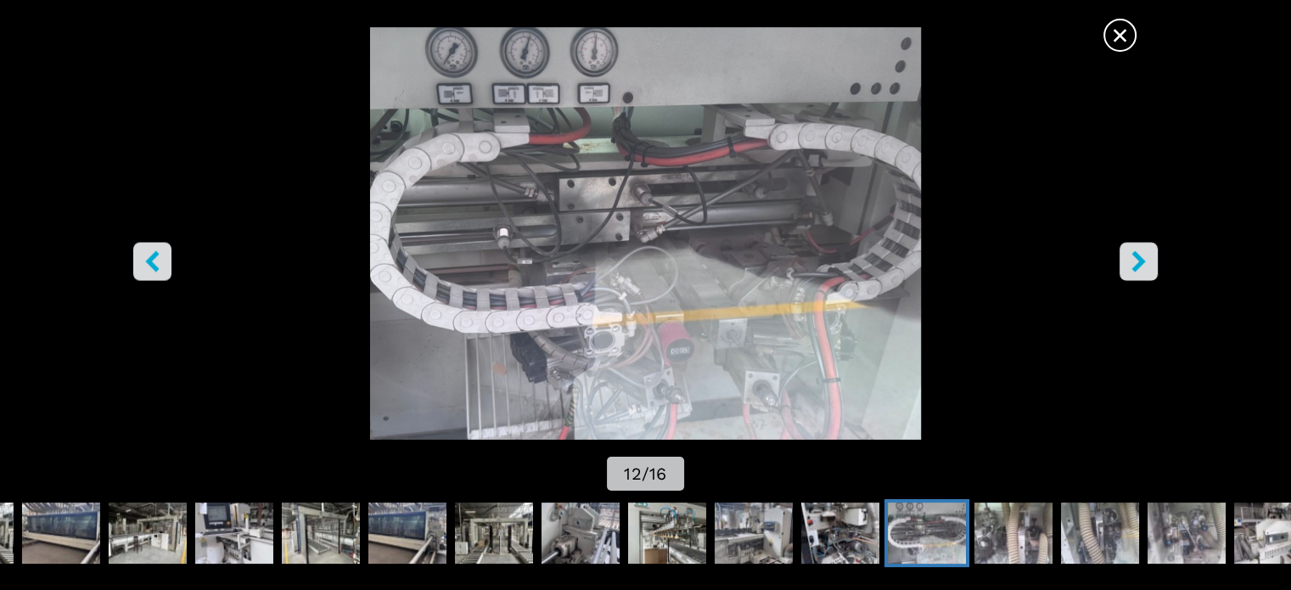
scroll to position [0, 0]
click at [1132, 250] on icon "right-button" at bounding box center [1138, 260] width 21 height 21
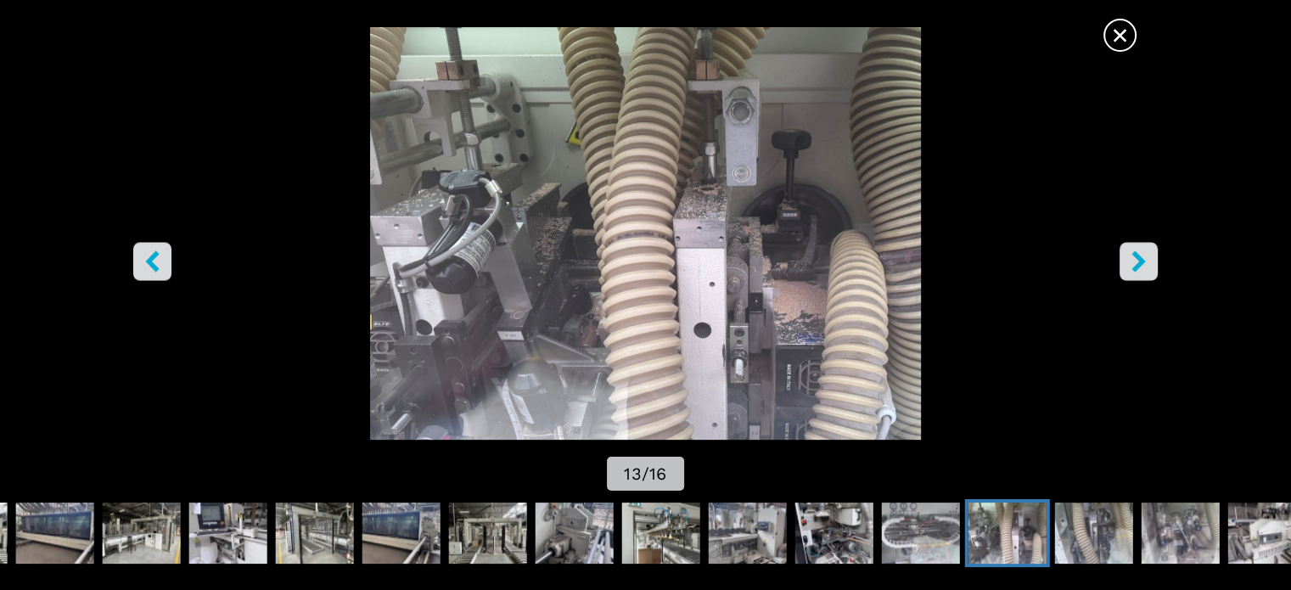
click at [1132, 250] on icon "right-button" at bounding box center [1138, 260] width 21 height 21
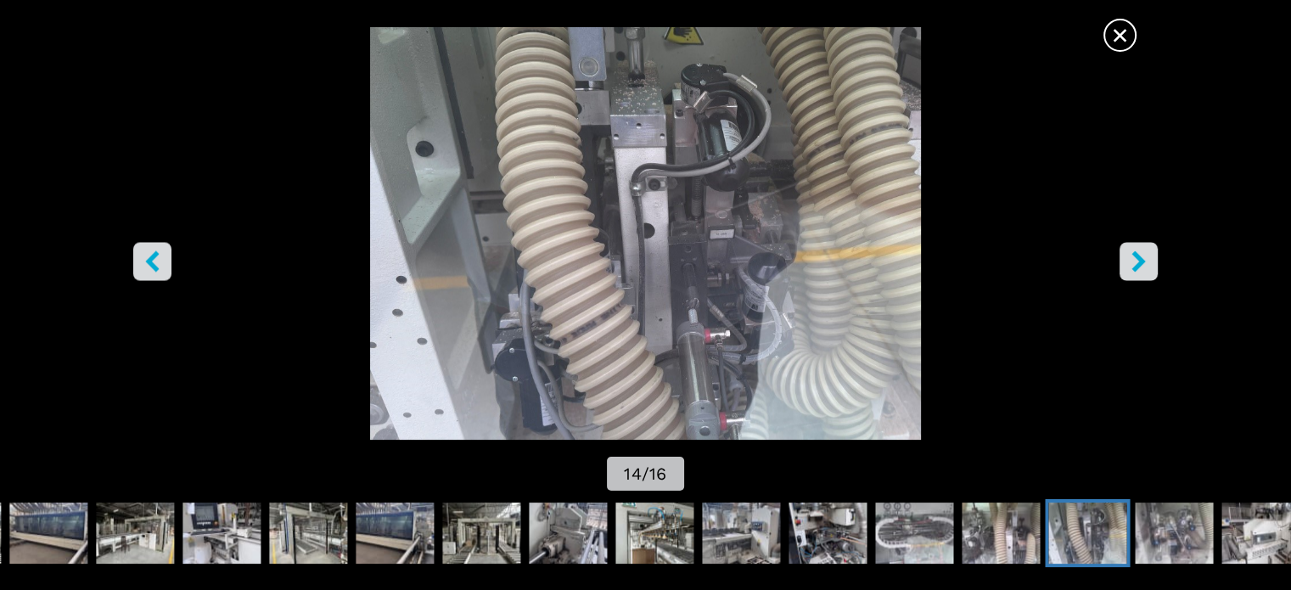
click at [1132, 250] on icon "right-button" at bounding box center [1138, 260] width 21 height 21
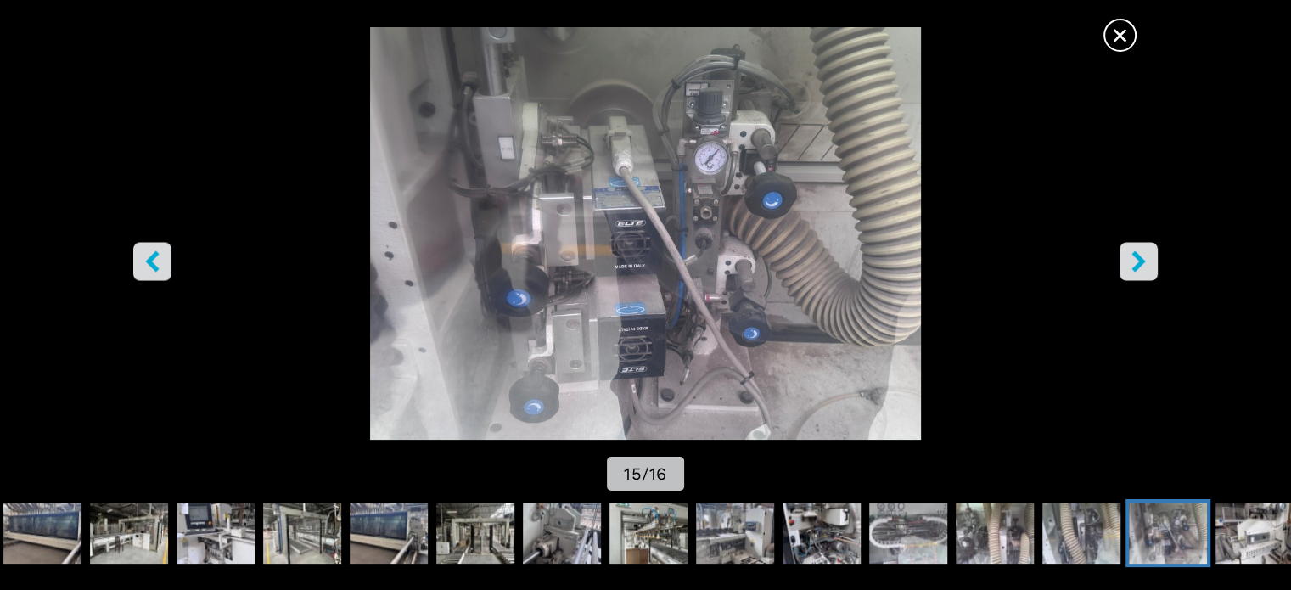
click at [1132, 250] on icon "right-button" at bounding box center [1138, 260] width 21 height 21
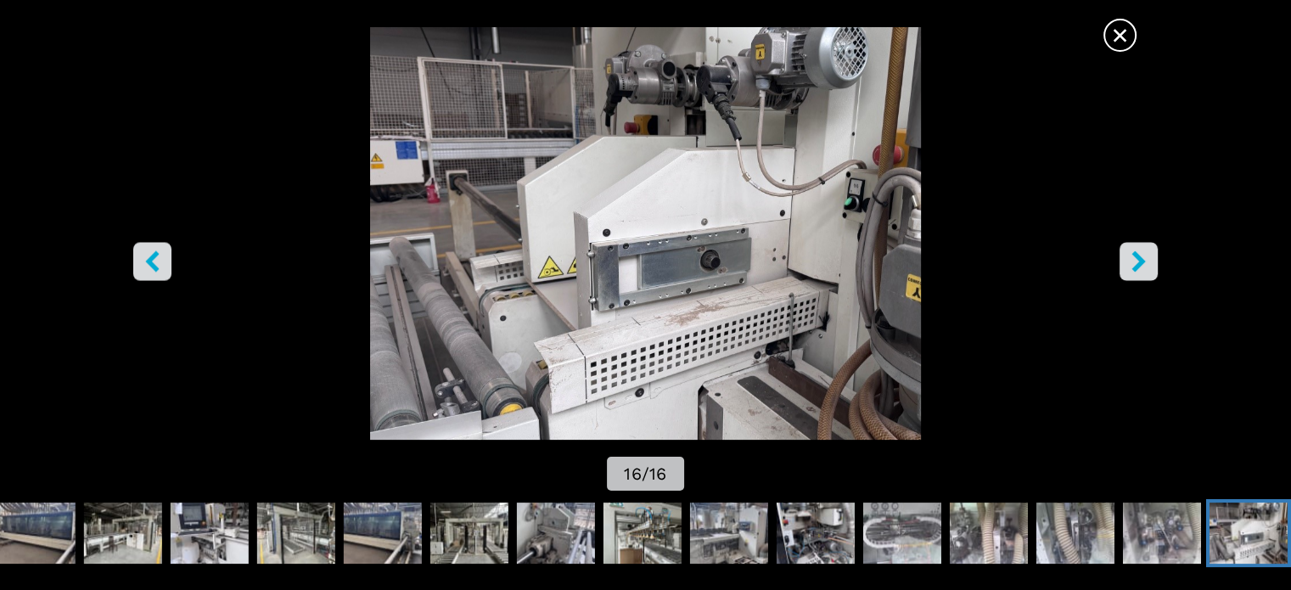
click at [1132, 250] on icon "right-button" at bounding box center [1138, 260] width 21 height 21
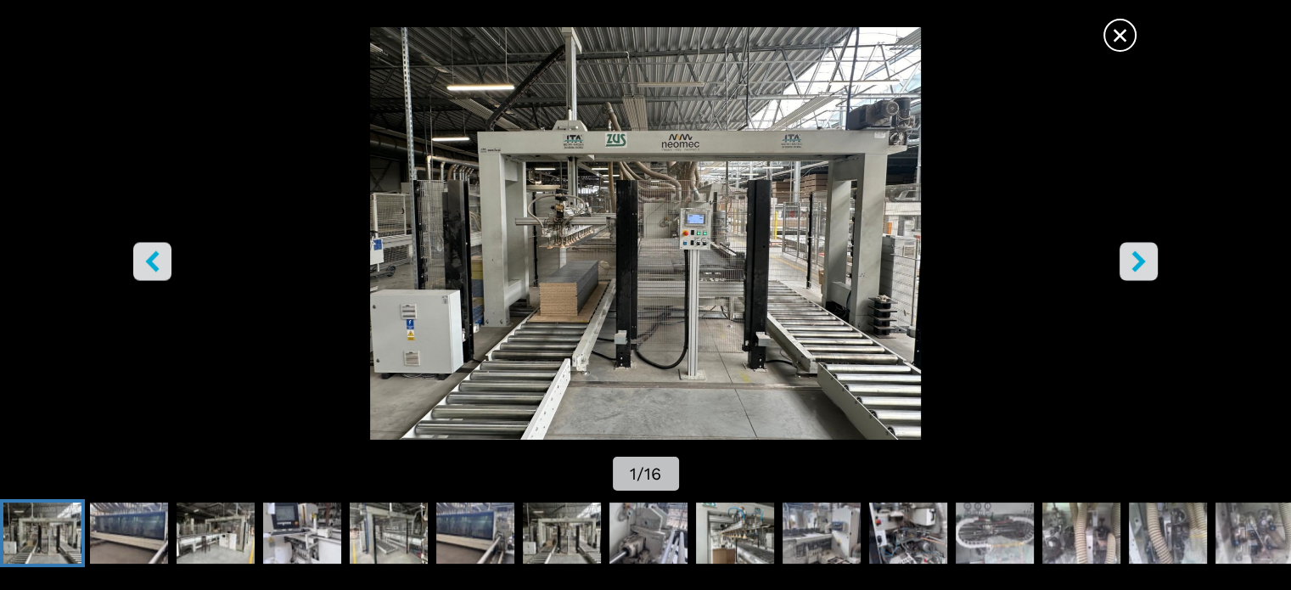
click at [1122, 264] on button "right-button" at bounding box center [1139, 261] width 38 height 38
